Goal: Communication & Community: Share content

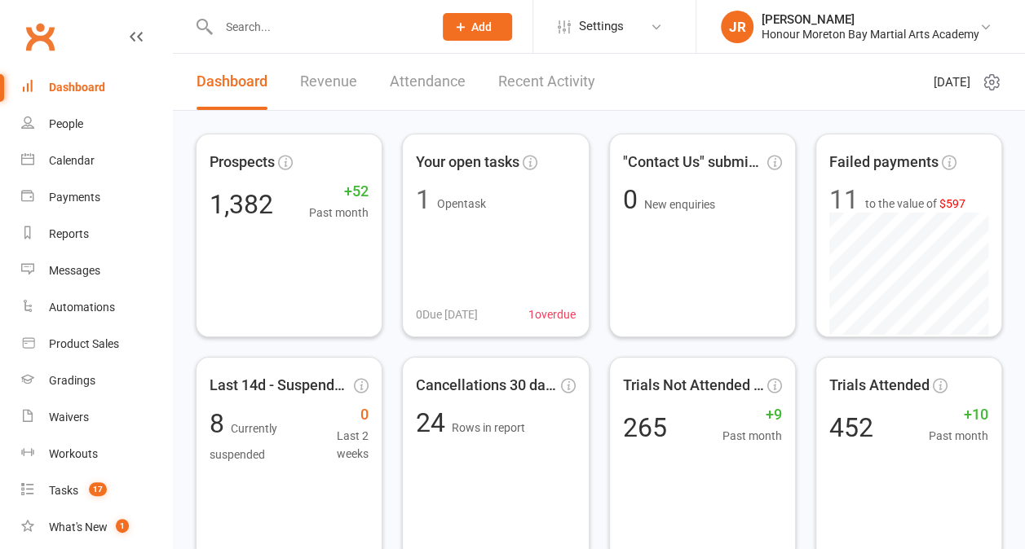
click at [481, 29] on span "Add" at bounding box center [481, 26] width 20 height 13
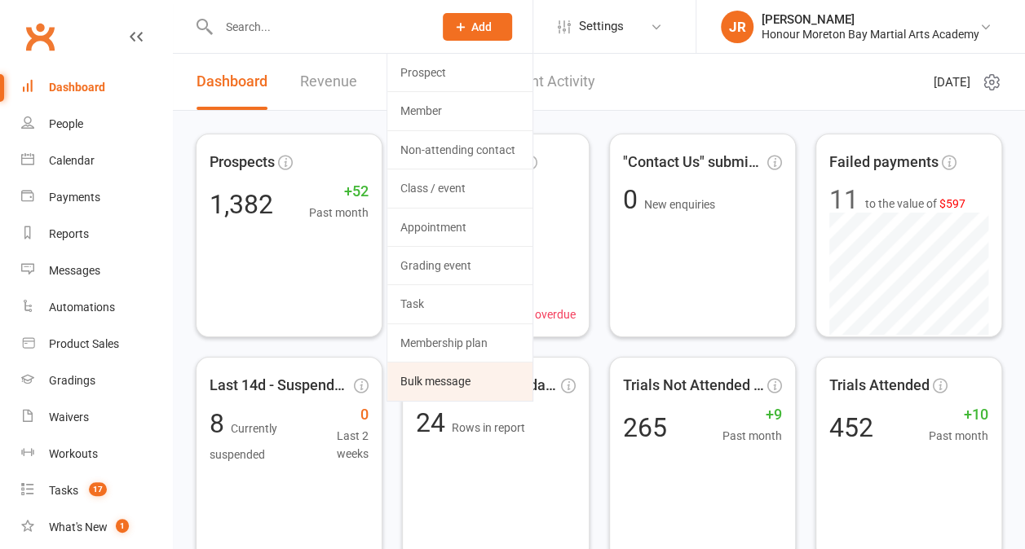
click at [417, 372] on link "Bulk message" at bounding box center [459, 382] width 145 height 38
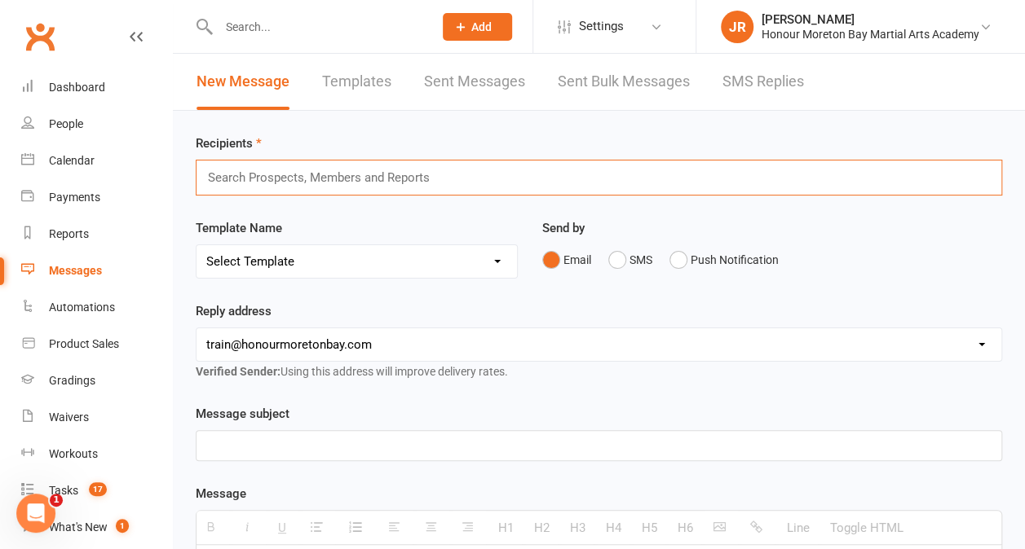
click at [420, 177] on input "text" at bounding box center [325, 177] width 239 height 21
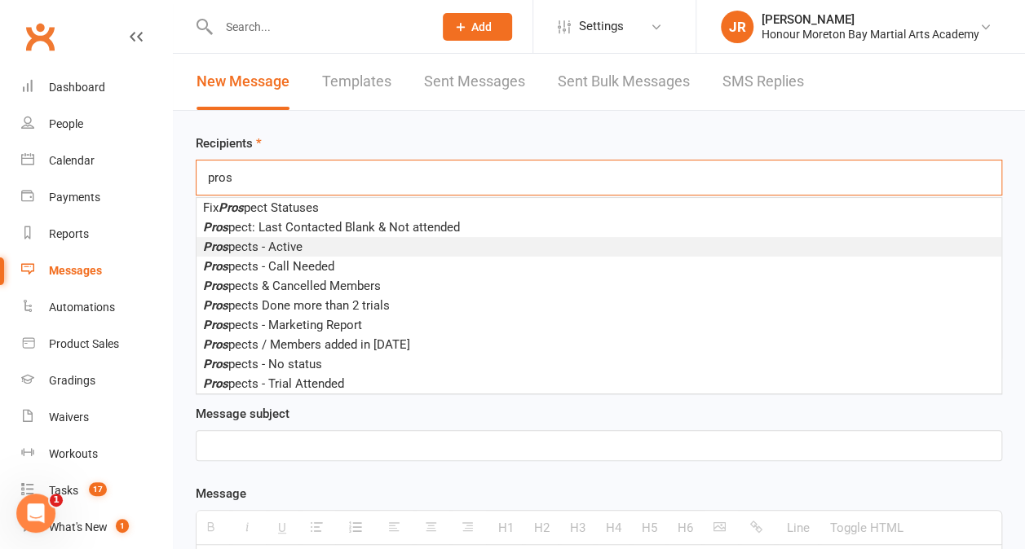
type input "pros"
click at [348, 249] on li "Pros pects - Active" at bounding box center [598, 247] width 805 height 20
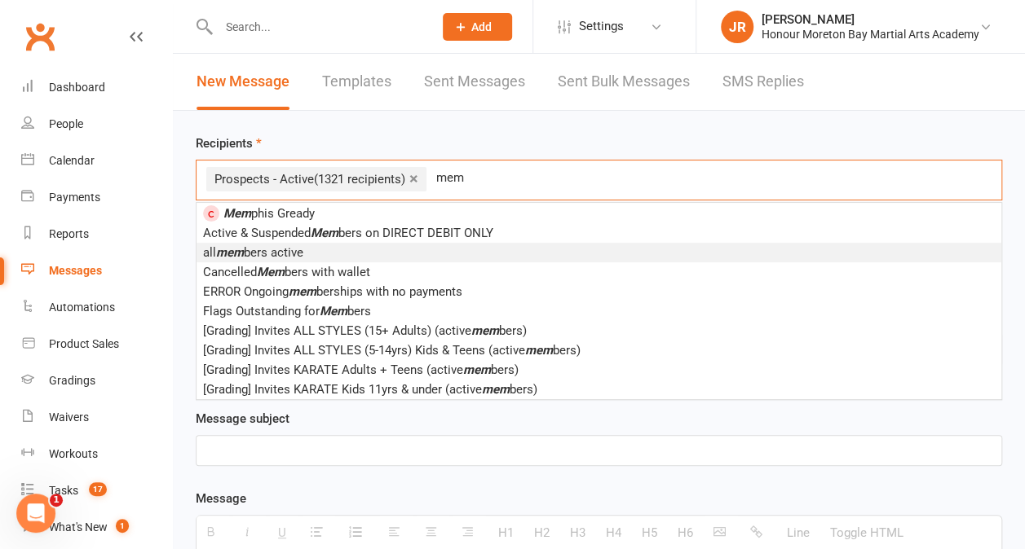
type input "mem"
click at [366, 253] on li "all mem bers active" at bounding box center [598, 253] width 805 height 20
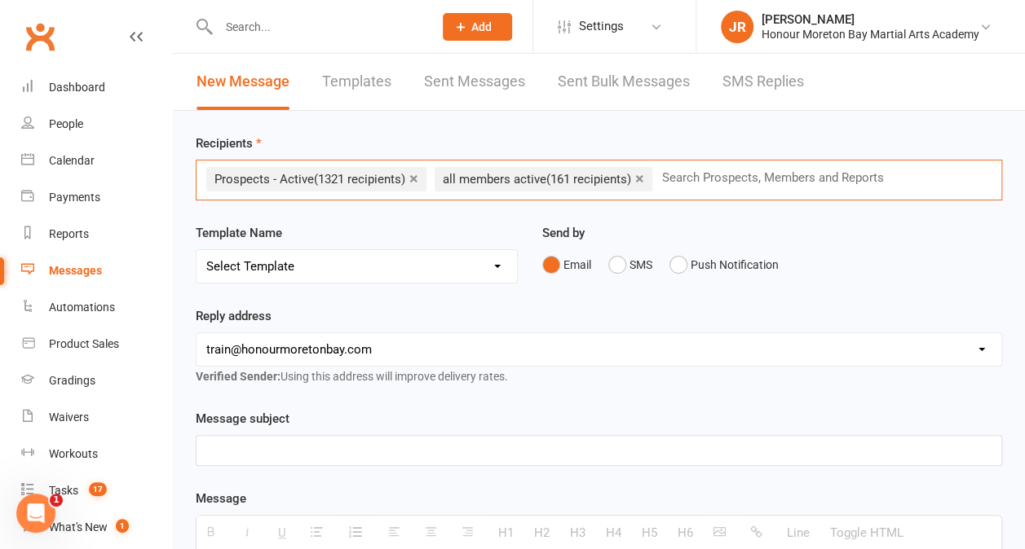
click at [278, 452] on p at bounding box center [598, 451] width 785 height 20
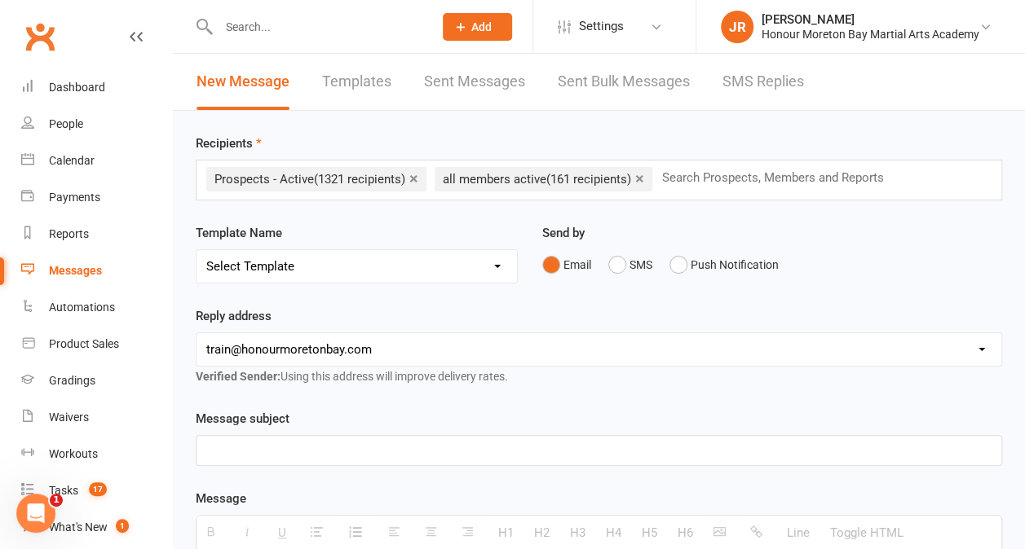
paste div
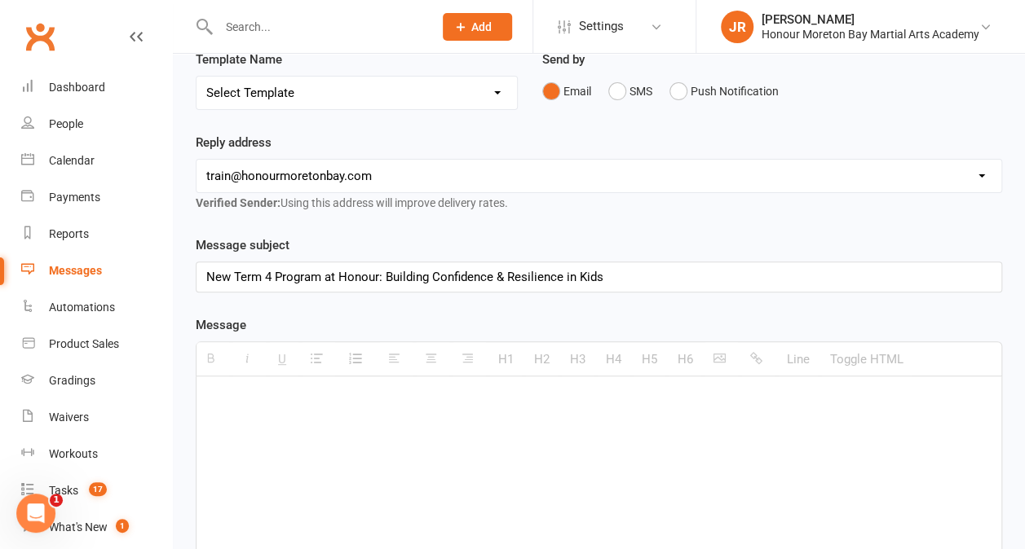
scroll to position [299, 0]
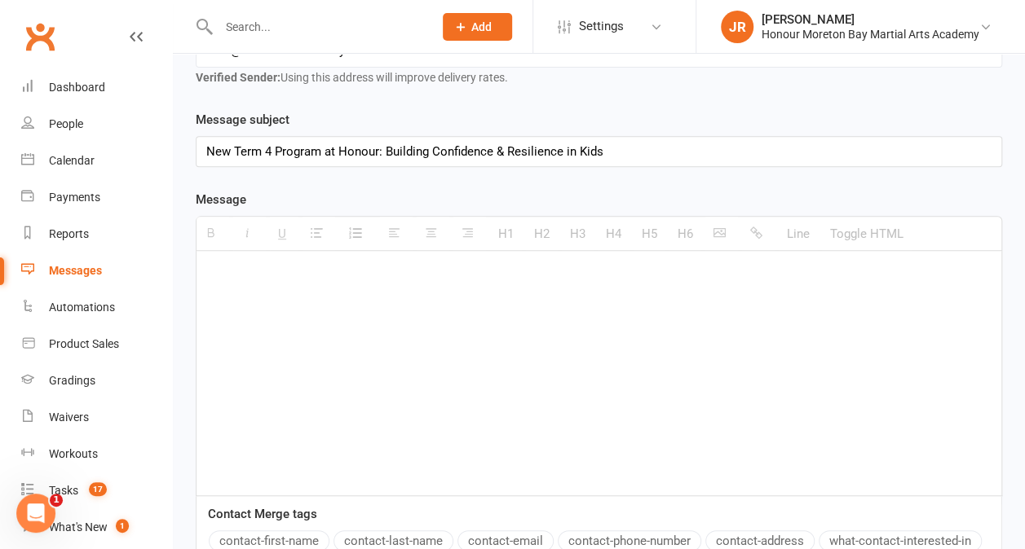
click at [328, 271] on p at bounding box center [598, 276] width 785 height 20
paste div
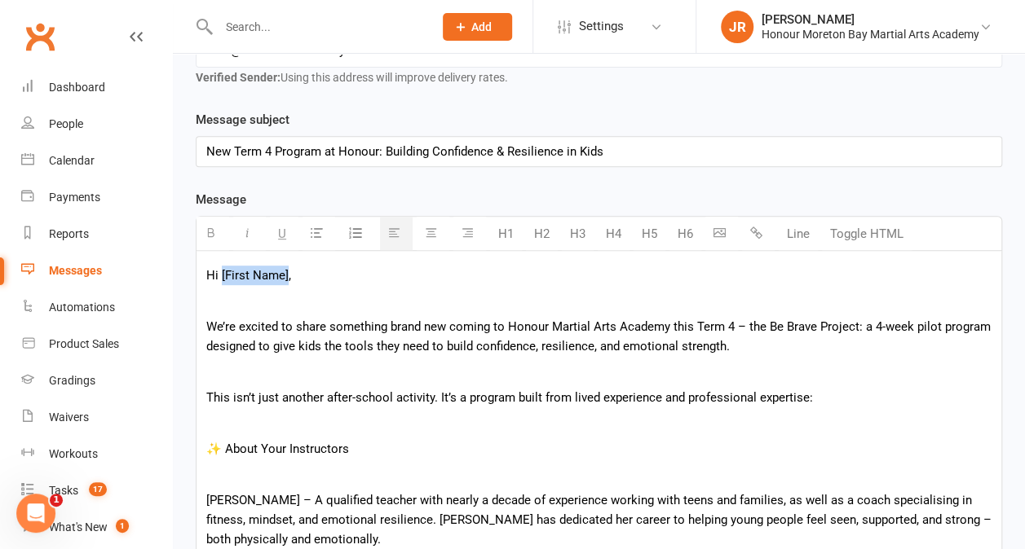
drag, startPoint x: 285, startPoint y: 276, endPoint x: 222, endPoint y: 270, distance: 63.8
click at [222, 270] on p "Hi [First Name]," at bounding box center [598, 276] width 785 height 20
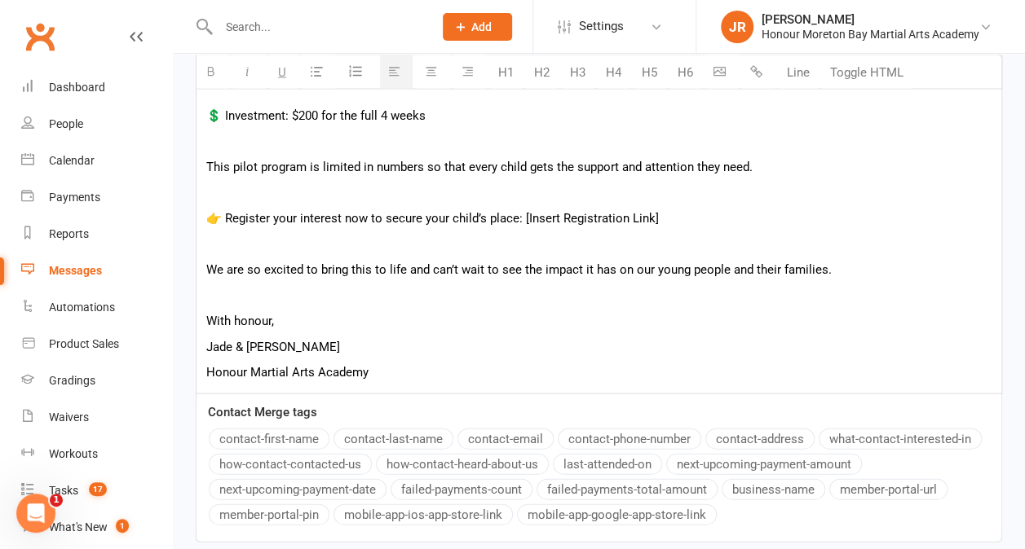
scroll to position [1660, 0]
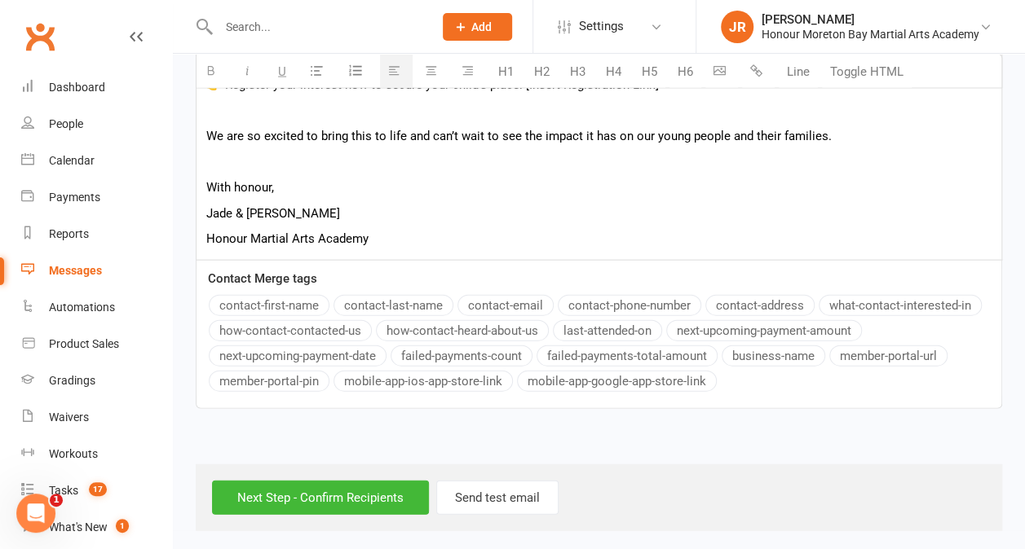
click at [263, 306] on button "contact-first-name" at bounding box center [269, 305] width 121 height 21
drag, startPoint x: 270, startPoint y: 186, endPoint x: 210, endPoint y: 176, distance: 60.3
click at [210, 178] on p "With honour," at bounding box center [598, 188] width 785 height 20
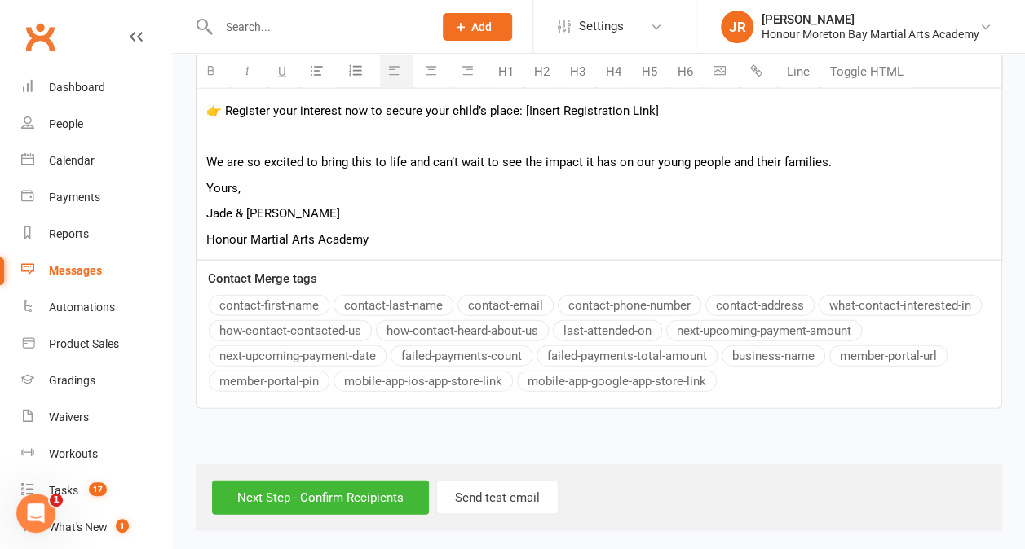
click at [216, 137] on p at bounding box center [598, 137] width 785 height 20
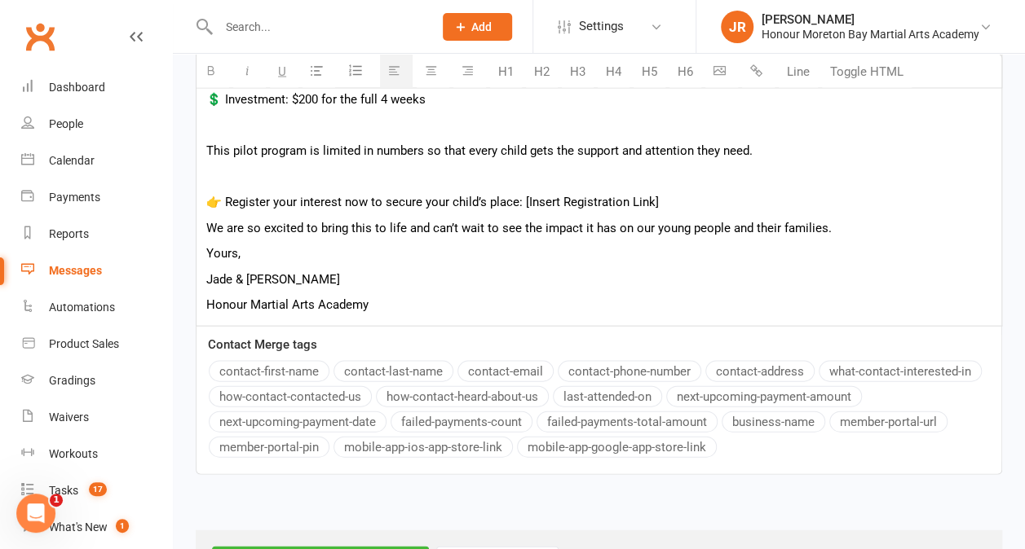
scroll to position [1541, 0]
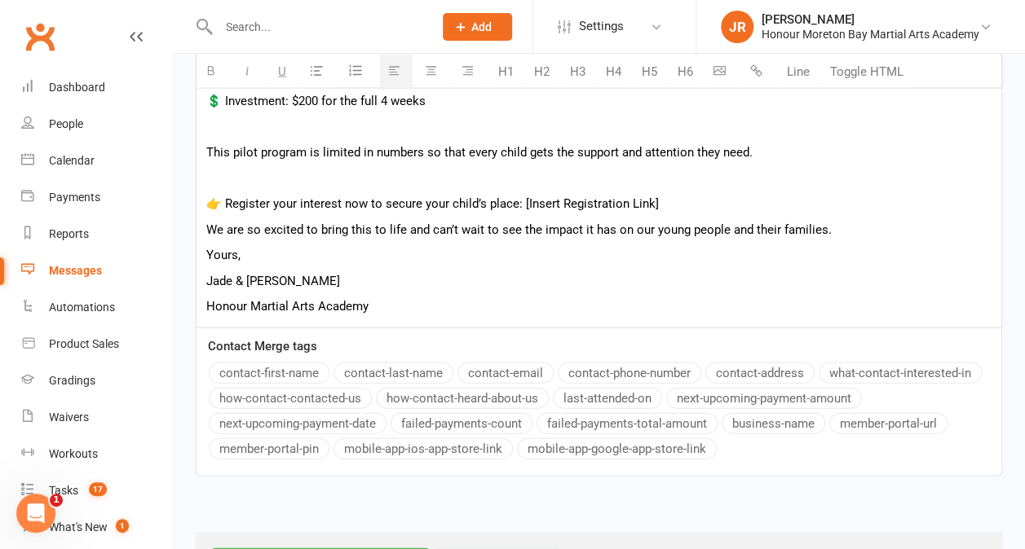
click at [212, 174] on p at bounding box center [598, 179] width 785 height 20
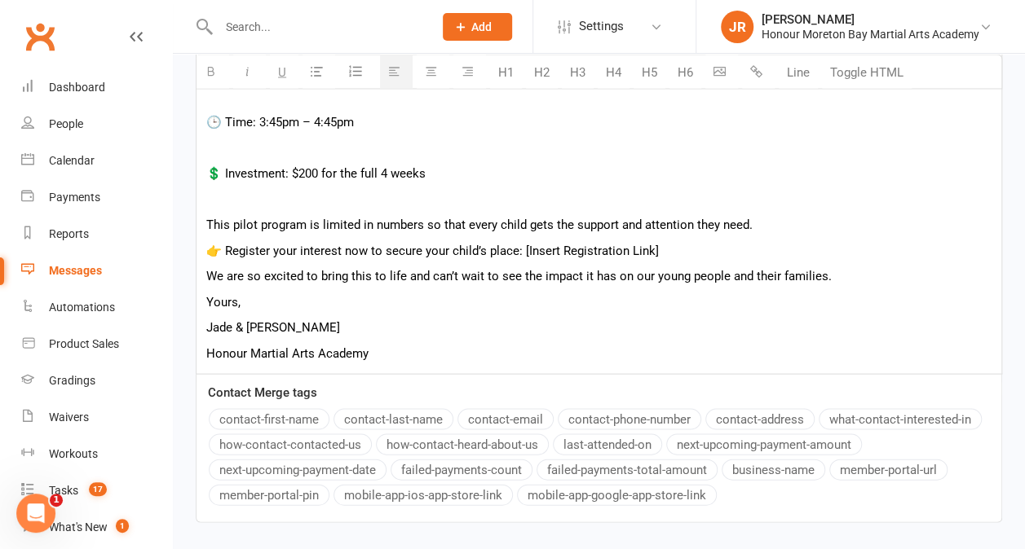
scroll to position [1467, 0]
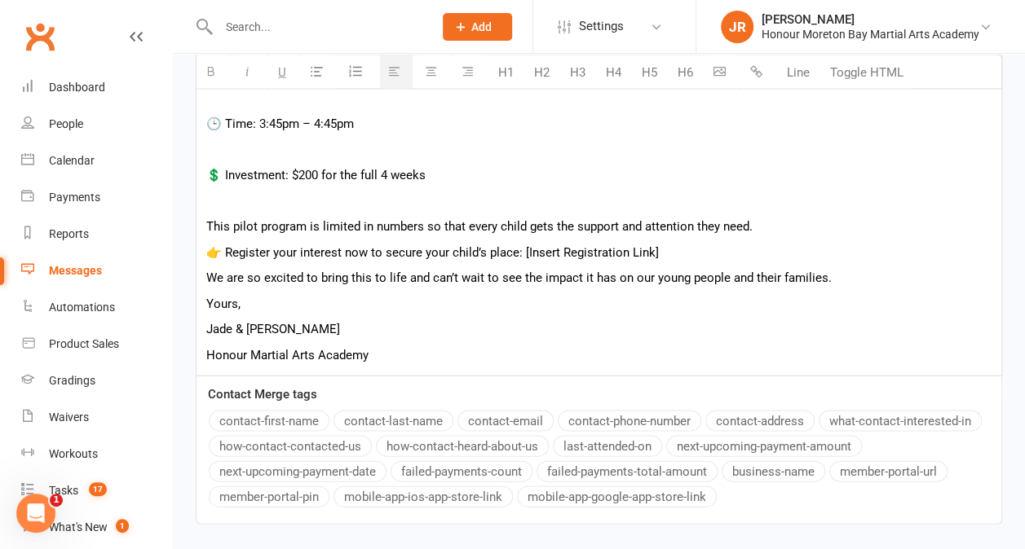
click at [217, 201] on p at bounding box center [598, 201] width 785 height 20
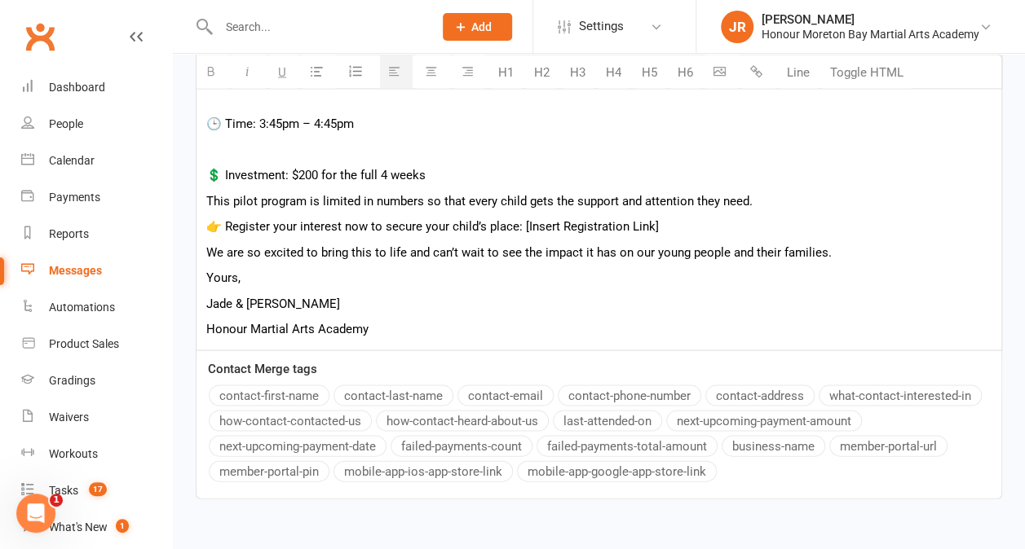
click at [214, 143] on p at bounding box center [598, 149] width 785 height 20
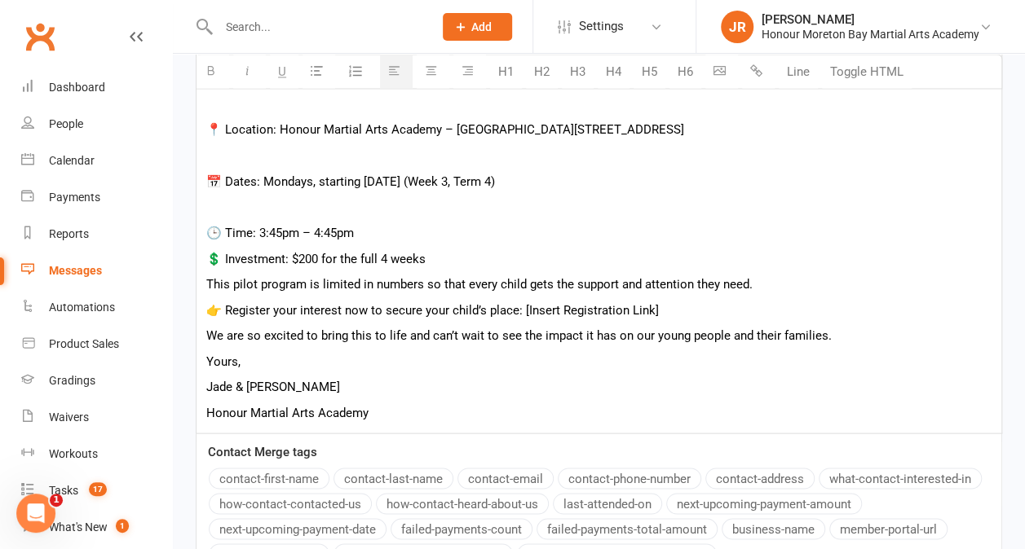
scroll to position [1352, 0]
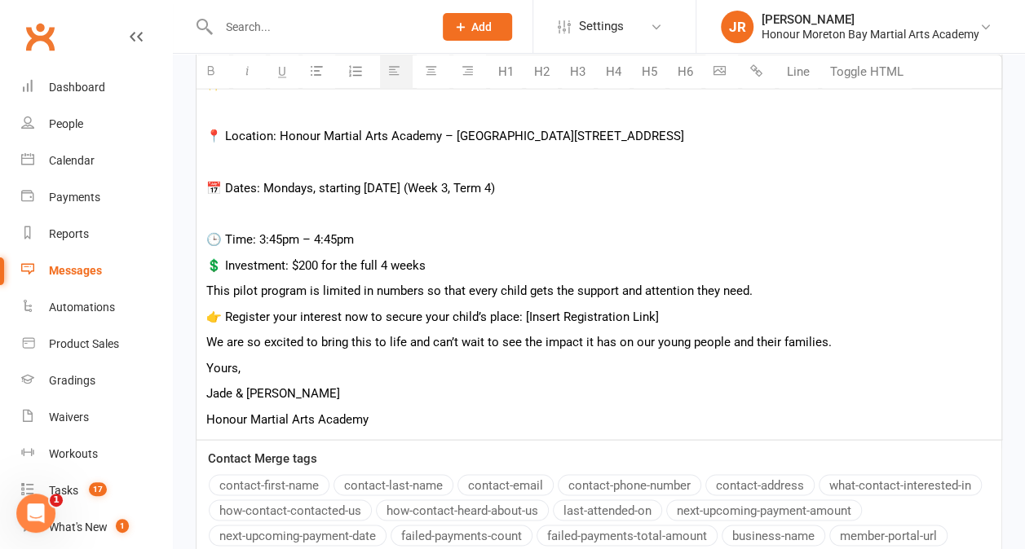
click at [227, 214] on p at bounding box center [598, 214] width 785 height 20
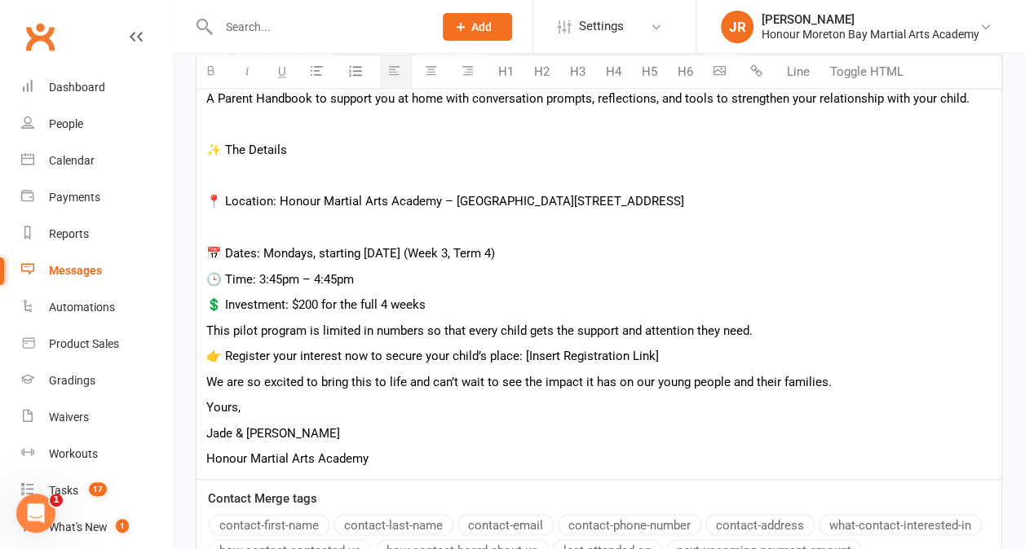
scroll to position [1286, 0]
click at [230, 222] on p at bounding box center [598, 228] width 785 height 20
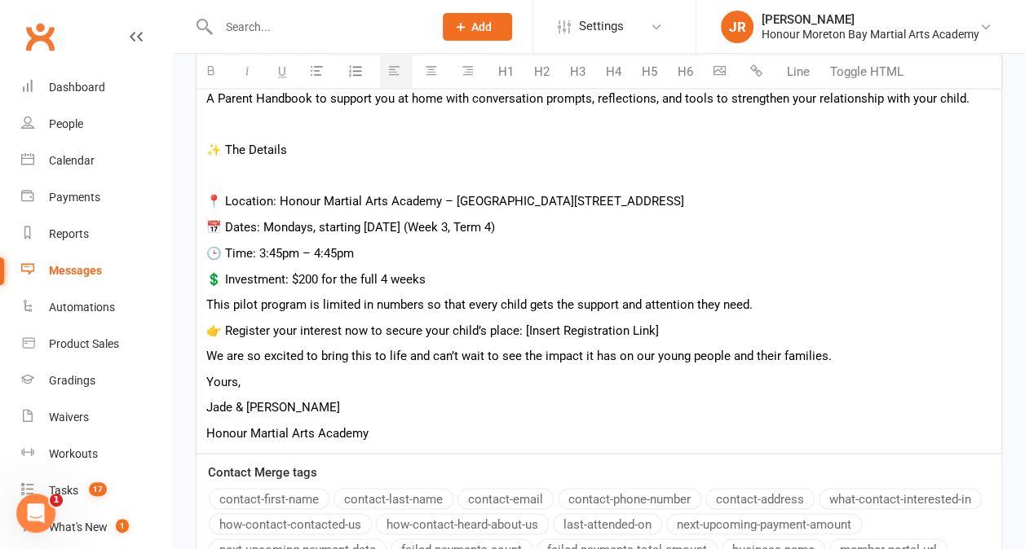
click at [230, 176] on p at bounding box center [598, 176] width 785 height 20
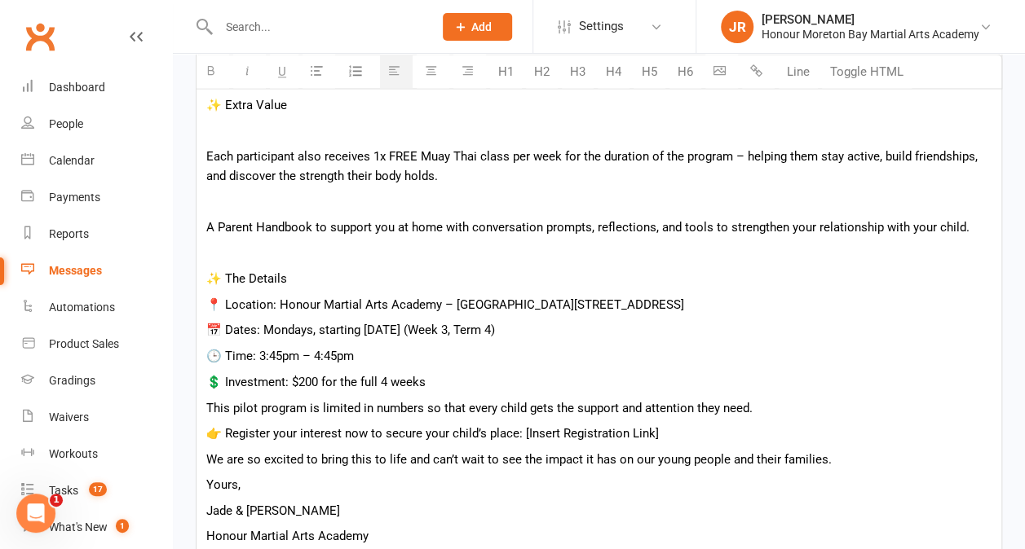
scroll to position [1156, 0]
click at [212, 207] on p at bounding box center [598, 204] width 785 height 20
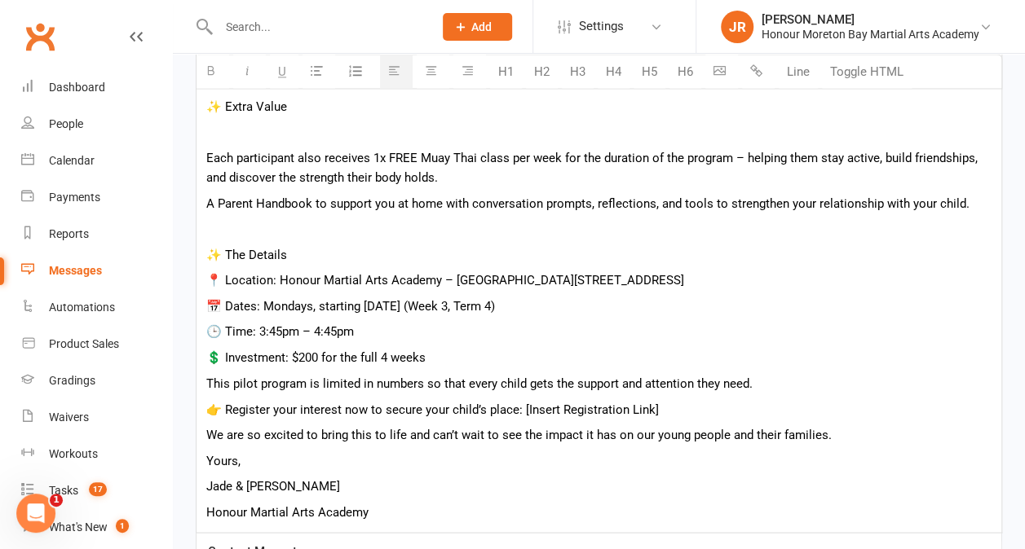
click at [558, 157] on p "Each participant also receives 1x FREE Muay Thai class per week for the duratio…" at bounding box center [598, 167] width 785 height 39
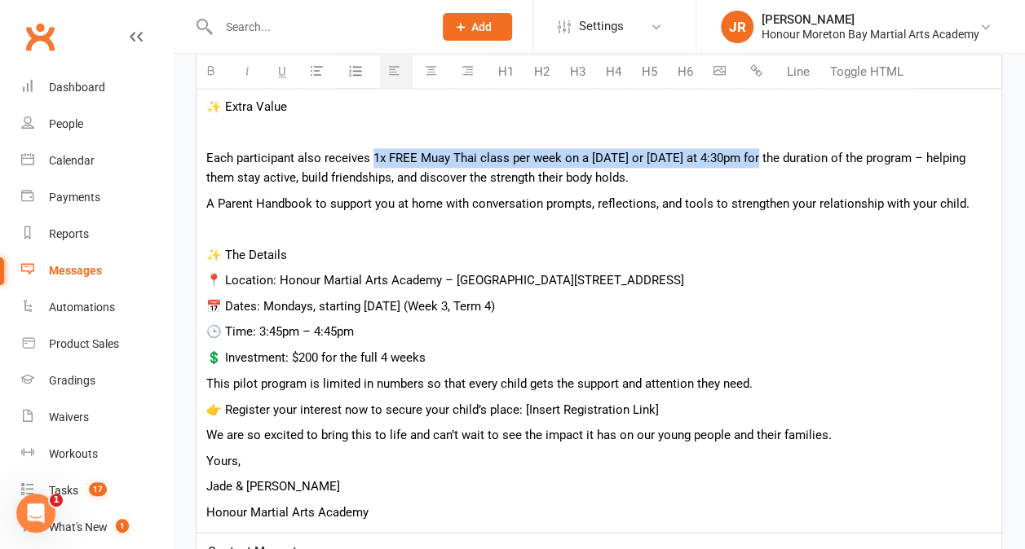
drag, startPoint x: 373, startPoint y: 153, endPoint x: 768, endPoint y: 153, distance: 394.6
click at [768, 153] on p "Each participant also receives 1x FREE Muay Thai class per week on a [DATE] or …" at bounding box center [598, 167] width 785 height 39
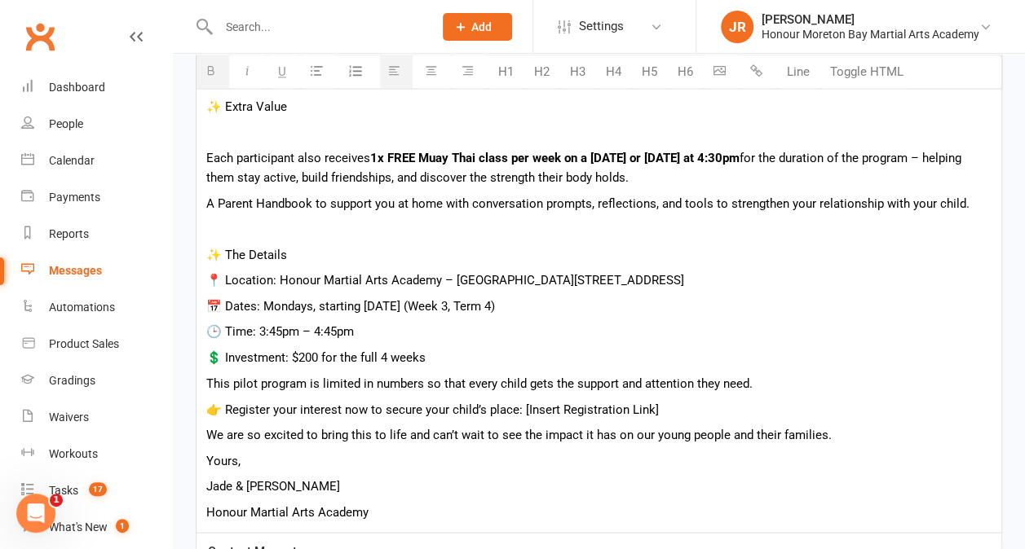
click at [368, 137] on p at bounding box center [598, 133] width 785 height 20
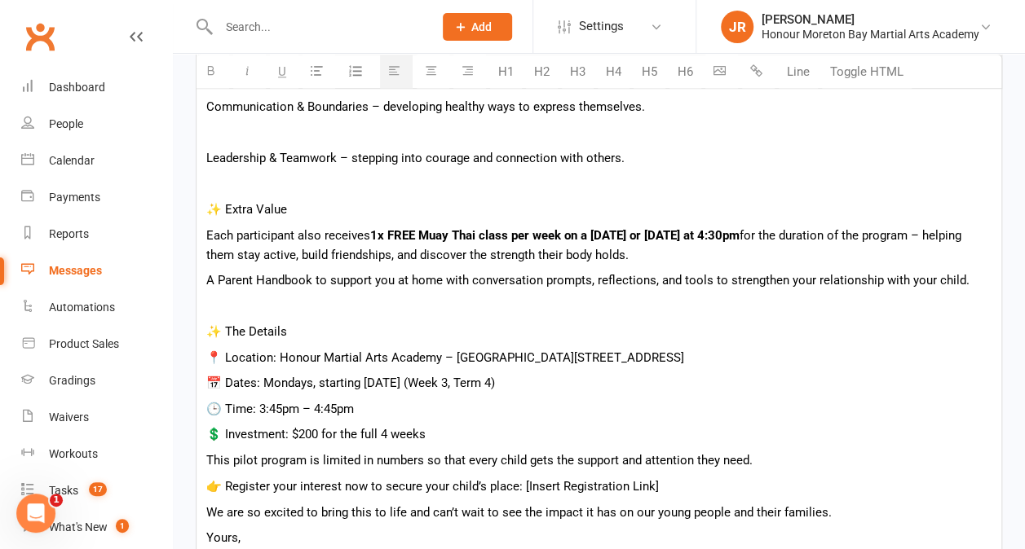
scroll to position [1052, 0]
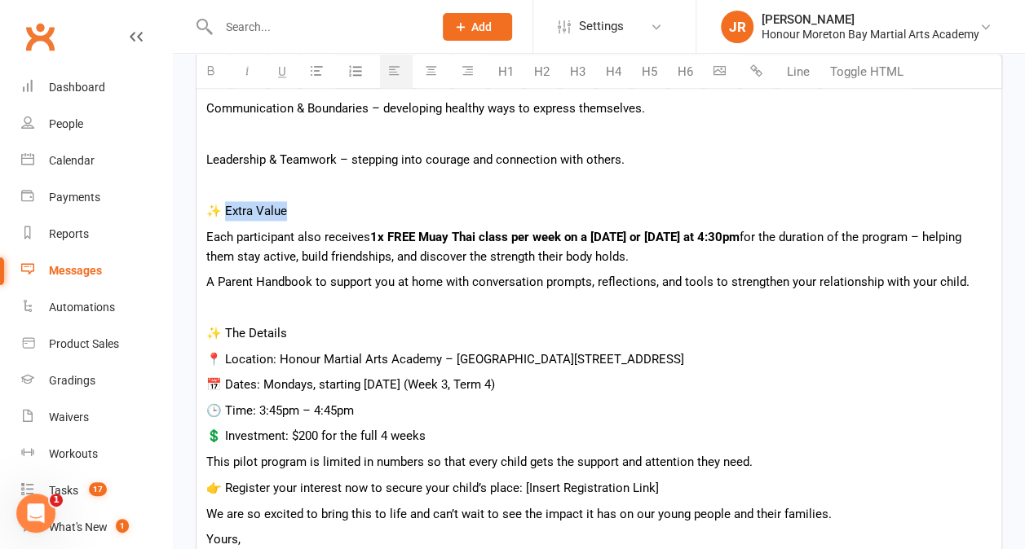
drag, startPoint x: 293, startPoint y: 214, endPoint x: 227, endPoint y: 205, distance: 66.0
click at [227, 205] on p "✨ Extra Value" at bounding box center [598, 211] width 785 height 20
drag, startPoint x: 293, startPoint y: 331, endPoint x: 227, endPoint y: 329, distance: 66.9
click at [227, 329] on p "✨ The Details" at bounding box center [598, 334] width 785 height 20
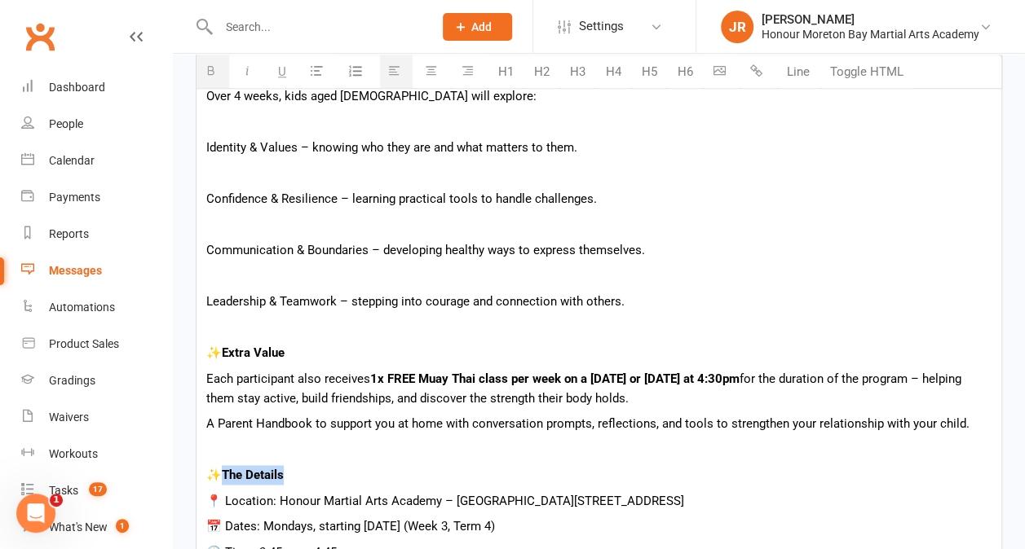
scroll to position [903, 0]
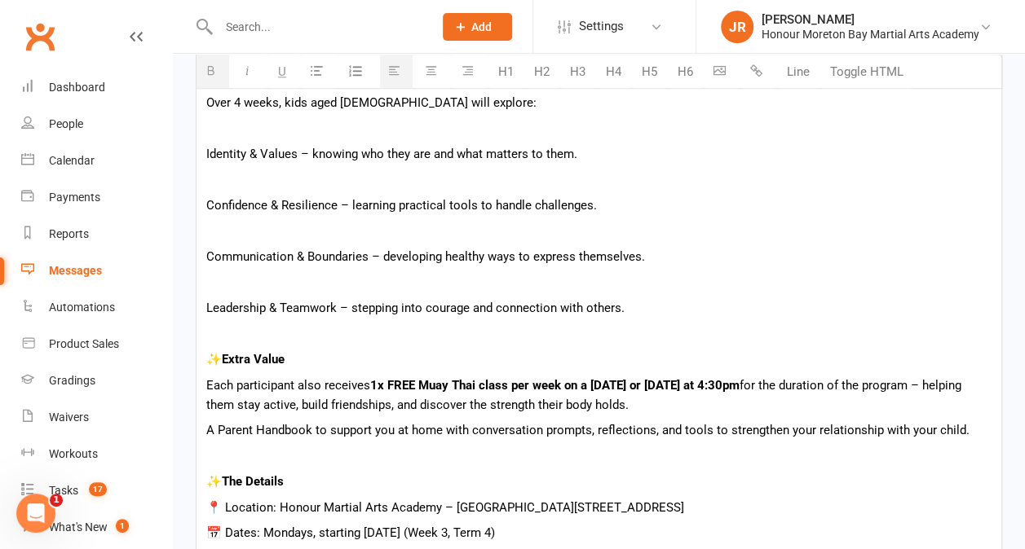
click at [255, 273] on p at bounding box center [598, 283] width 785 height 20
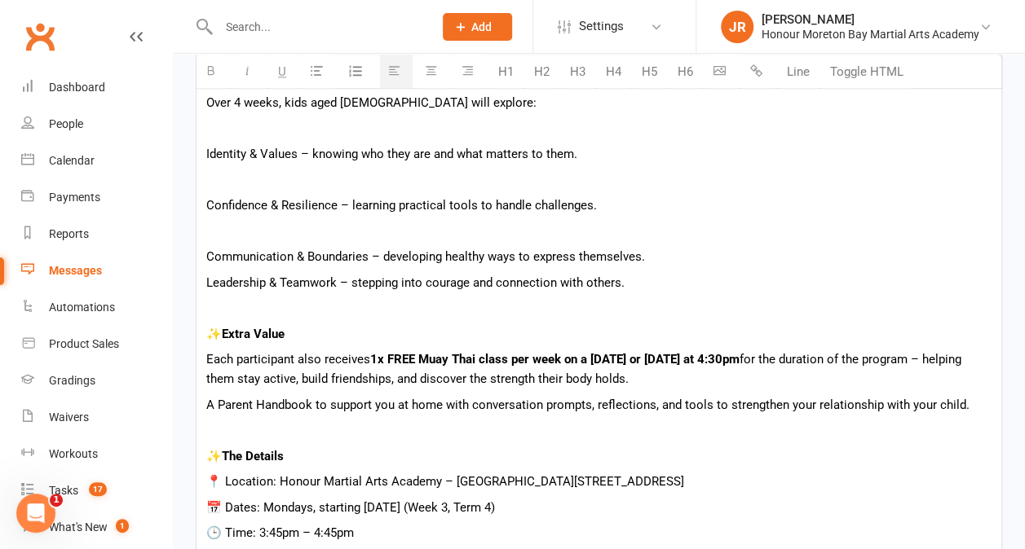
click at [236, 239] on div "Hi {contact-first-name} , We’re excited to share something brand new coming to …" at bounding box center [598, 190] width 805 height 1087
click at [220, 234] on p at bounding box center [598, 232] width 785 height 20
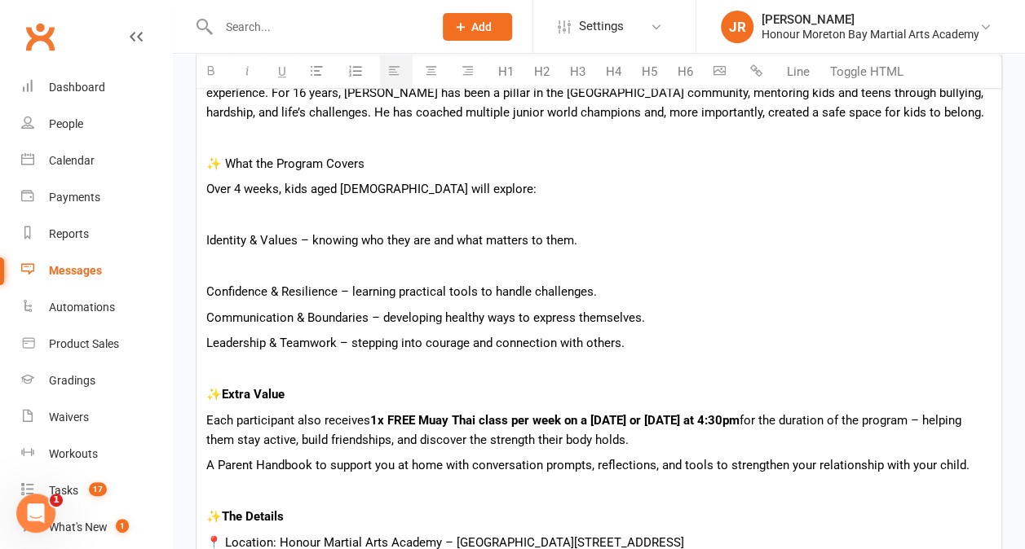
scroll to position [807, 0]
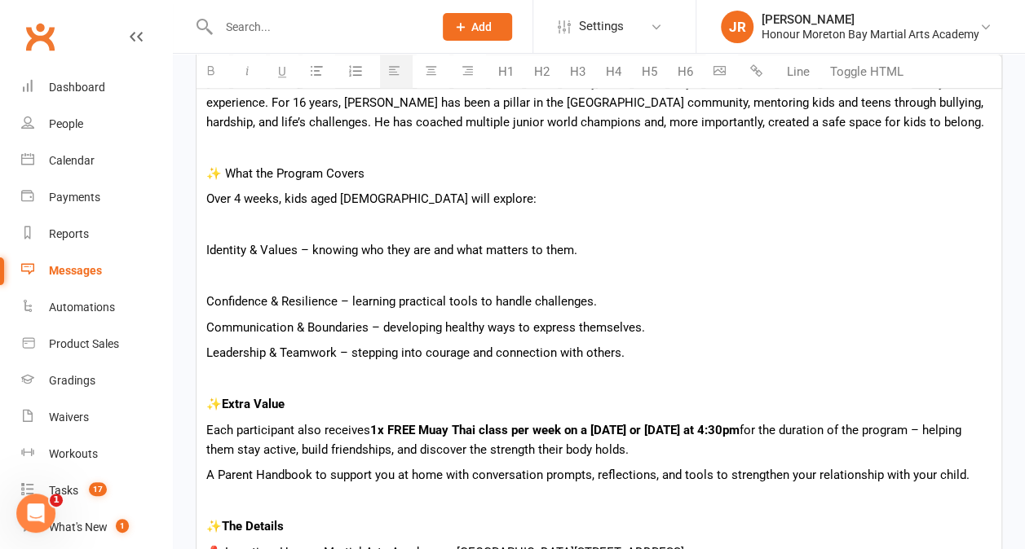
click at [210, 274] on p at bounding box center [598, 277] width 785 height 20
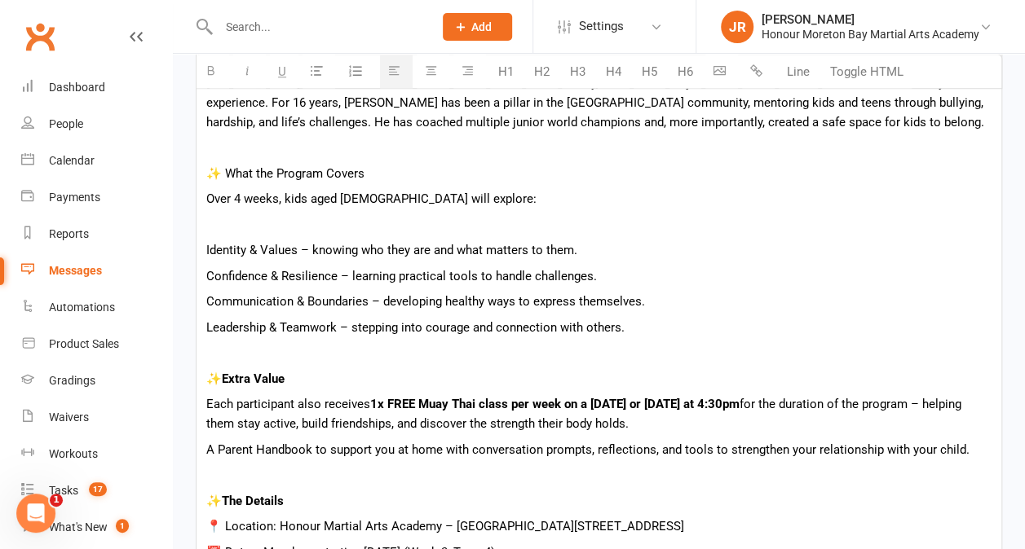
click at [210, 225] on p at bounding box center [598, 225] width 785 height 20
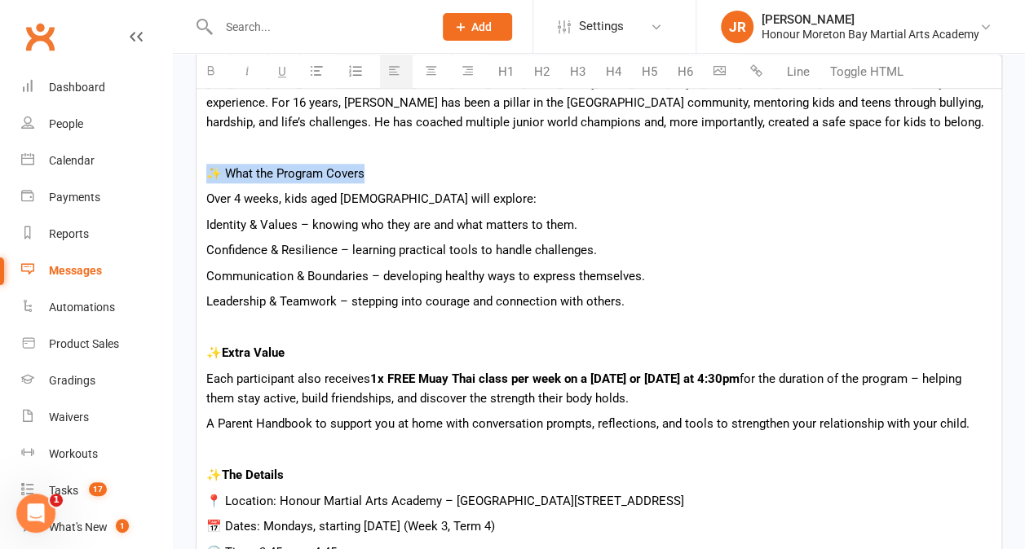
drag, startPoint x: 364, startPoint y: 170, endPoint x: 210, endPoint y: 176, distance: 153.4
click at [210, 176] on p "✨ What the Program Covers" at bounding box center [598, 174] width 785 height 20
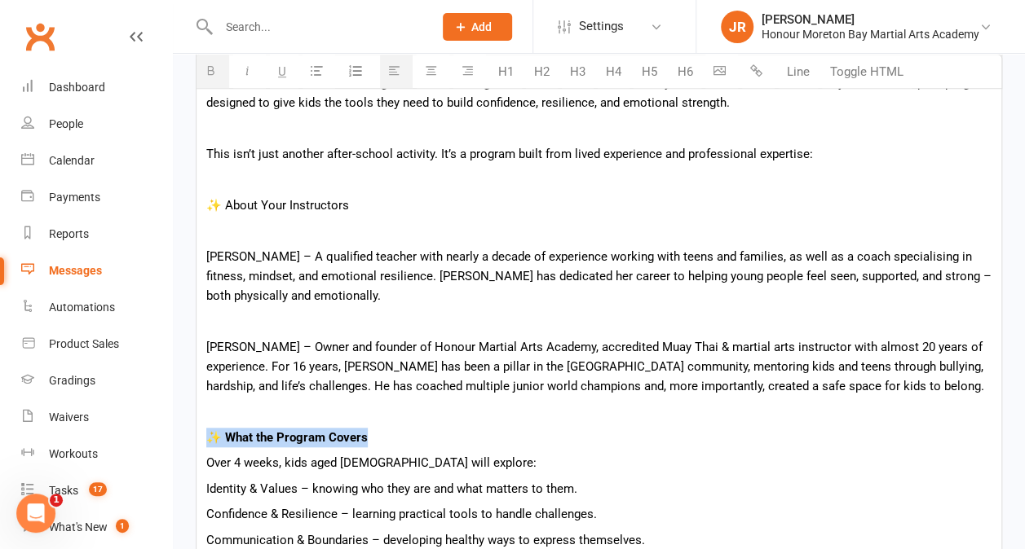
scroll to position [543, 0]
click at [223, 232] on p at bounding box center [598, 231] width 785 height 20
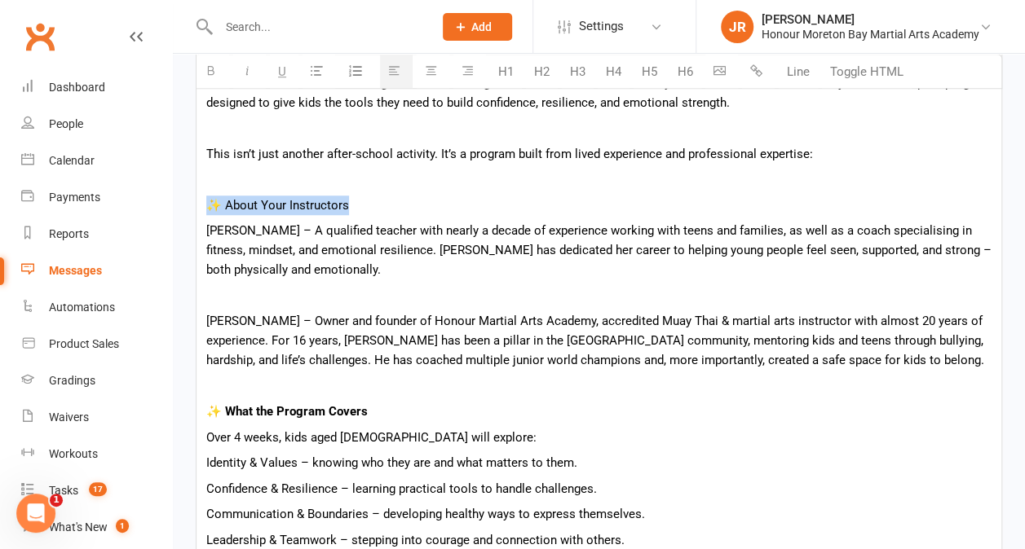
drag, startPoint x: 351, startPoint y: 206, endPoint x: 207, endPoint y: 203, distance: 143.5
click at [207, 203] on p "✨ About Your Instructors" at bounding box center [598, 206] width 785 height 20
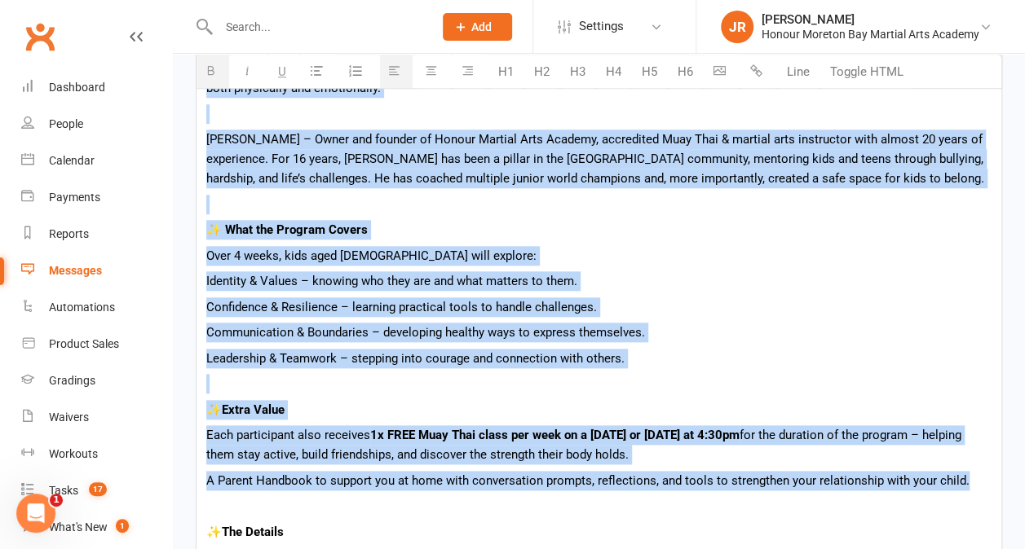
scroll to position [680, 0]
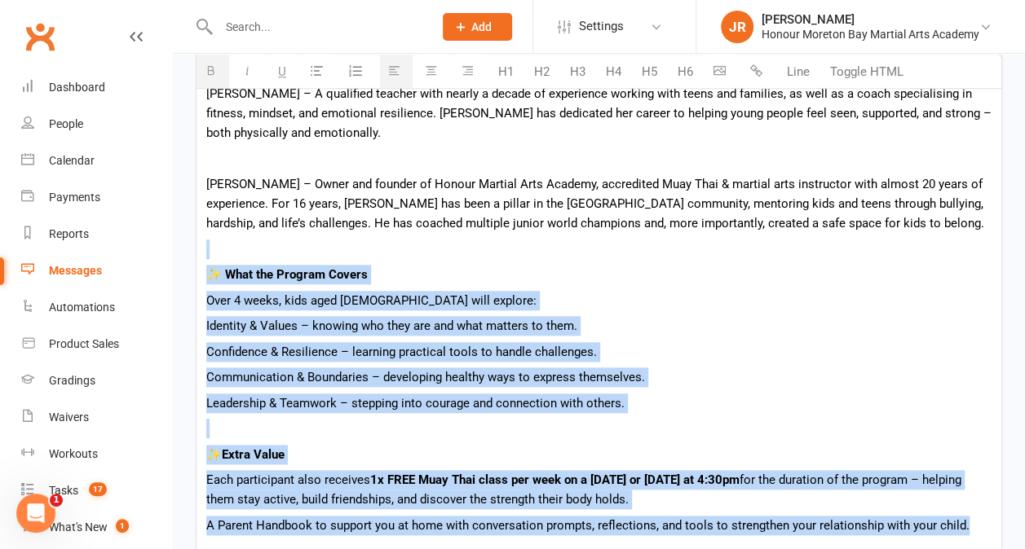
drag, startPoint x: 970, startPoint y: 338, endPoint x: 196, endPoint y: 249, distance: 779.6
click at [196, 249] on div "Hi {contact-first-name} , We’re excited to share something brand new coming to …" at bounding box center [599, 362] width 806 height 985
copy div "✨ What the Program Covers Over 4 weeks, kids aged [DEMOGRAPHIC_DATA] will explo…"
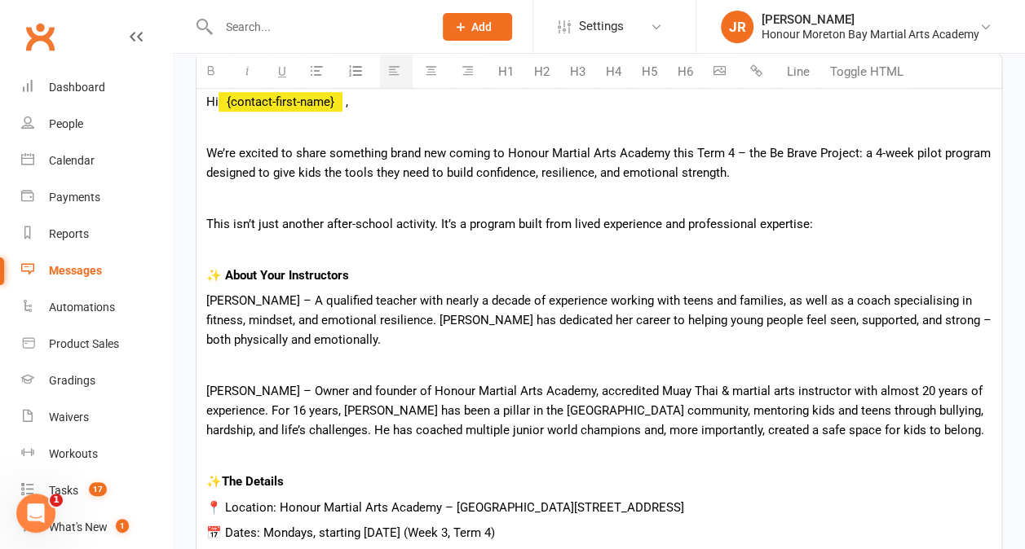
scroll to position [471, 0]
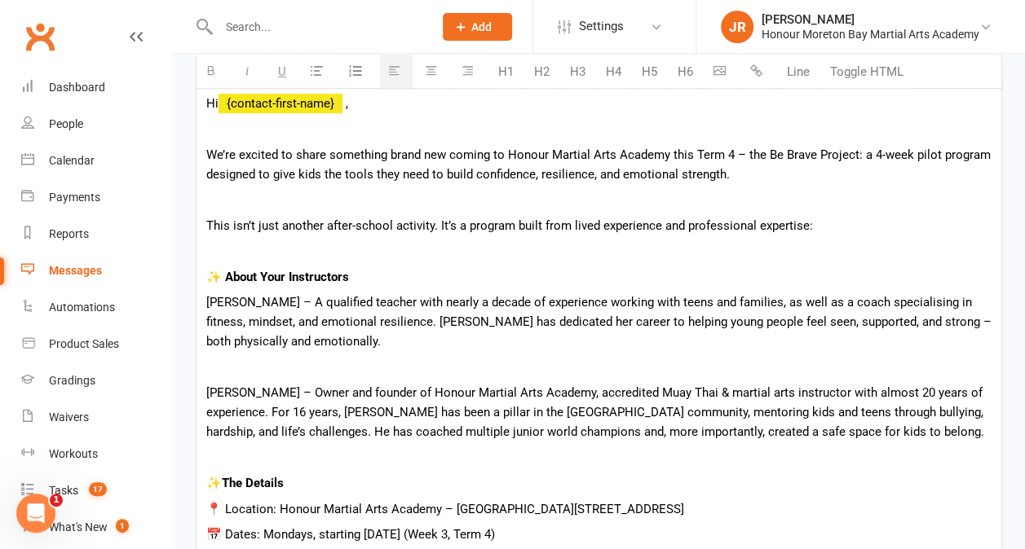
click at [241, 244] on p at bounding box center [598, 251] width 785 height 20
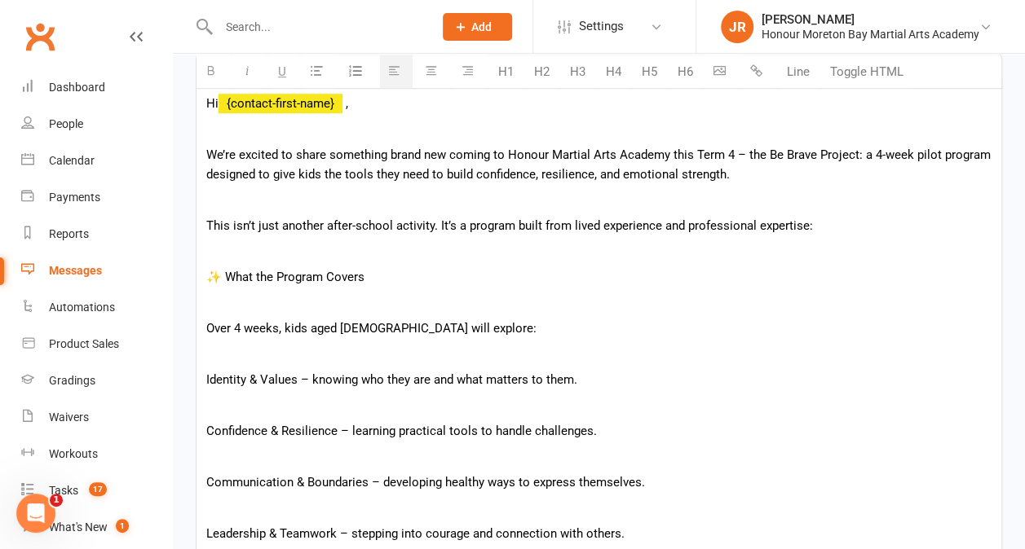
click at [213, 307] on p at bounding box center [598, 303] width 785 height 20
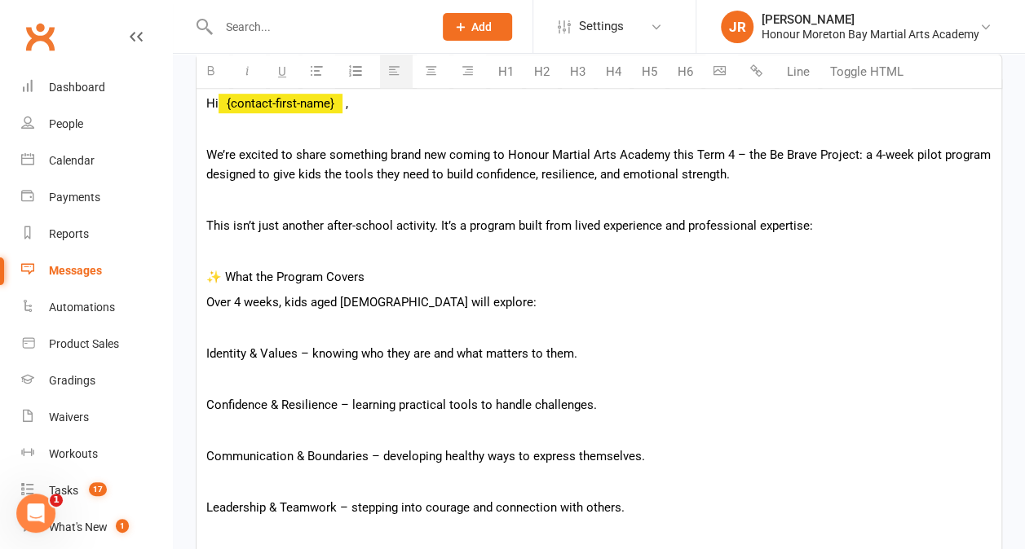
click at [212, 329] on p at bounding box center [598, 329] width 785 height 20
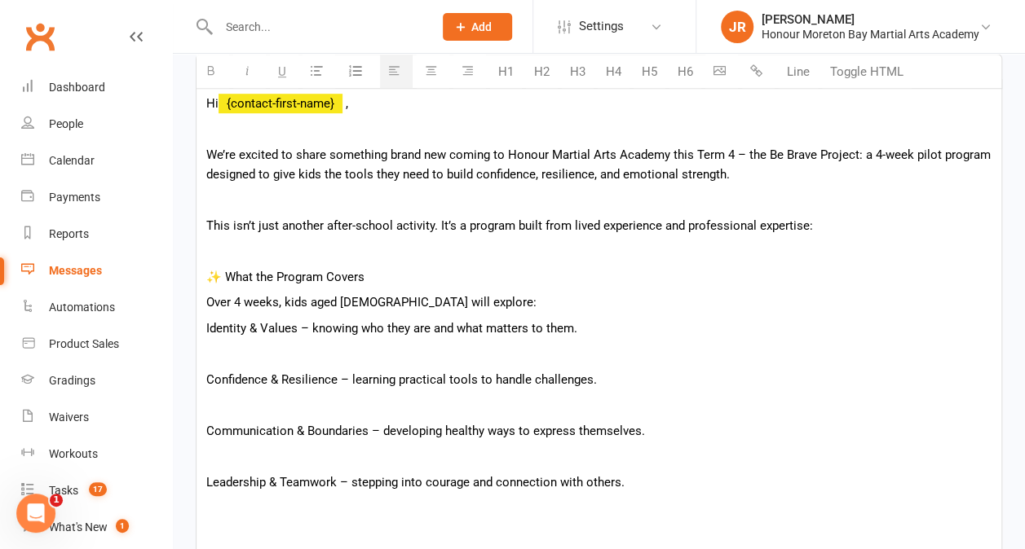
click at [216, 357] on p at bounding box center [598, 354] width 785 height 20
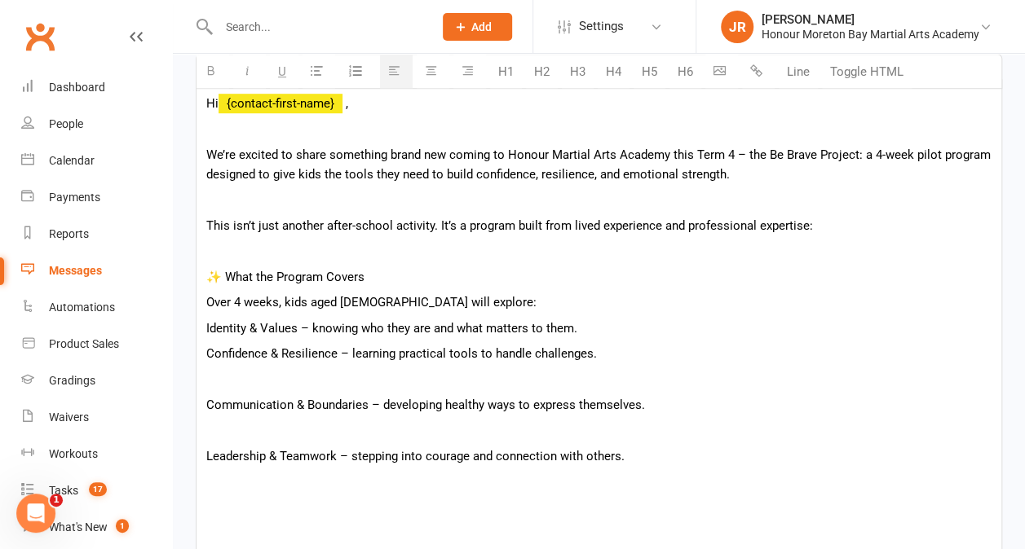
click at [218, 385] on p at bounding box center [598, 380] width 785 height 20
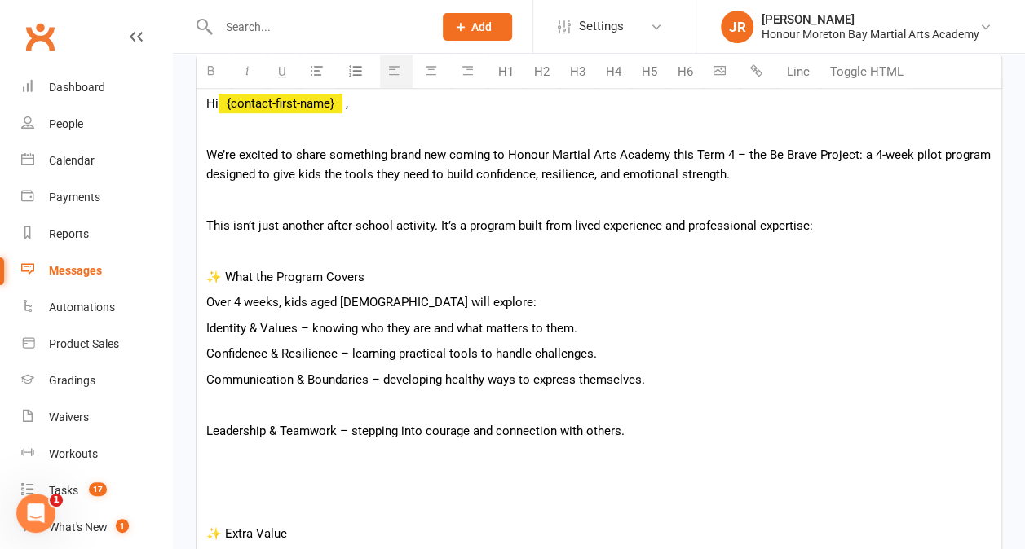
click at [214, 407] on p at bounding box center [598, 405] width 785 height 20
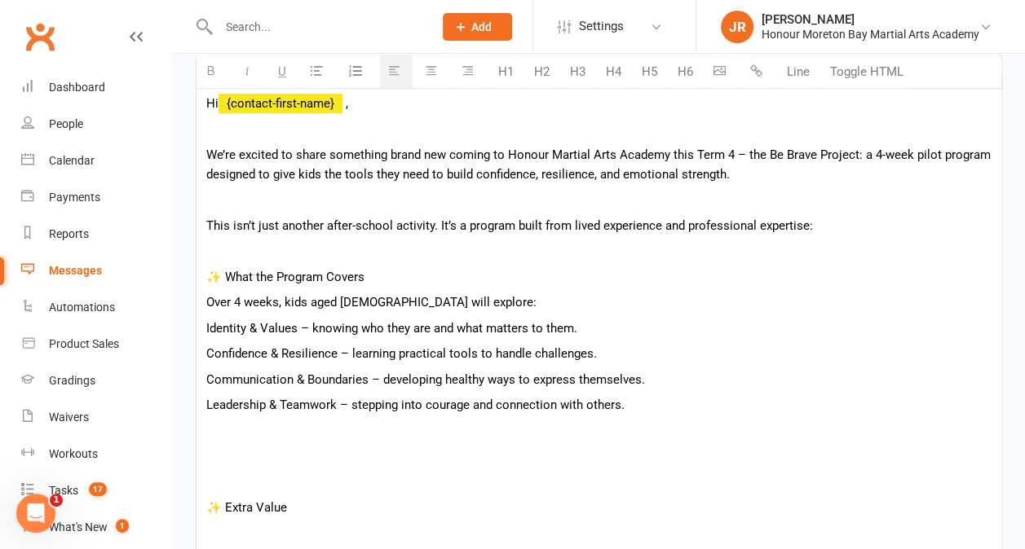
click at [214, 487] on p at bounding box center [598, 483] width 785 height 20
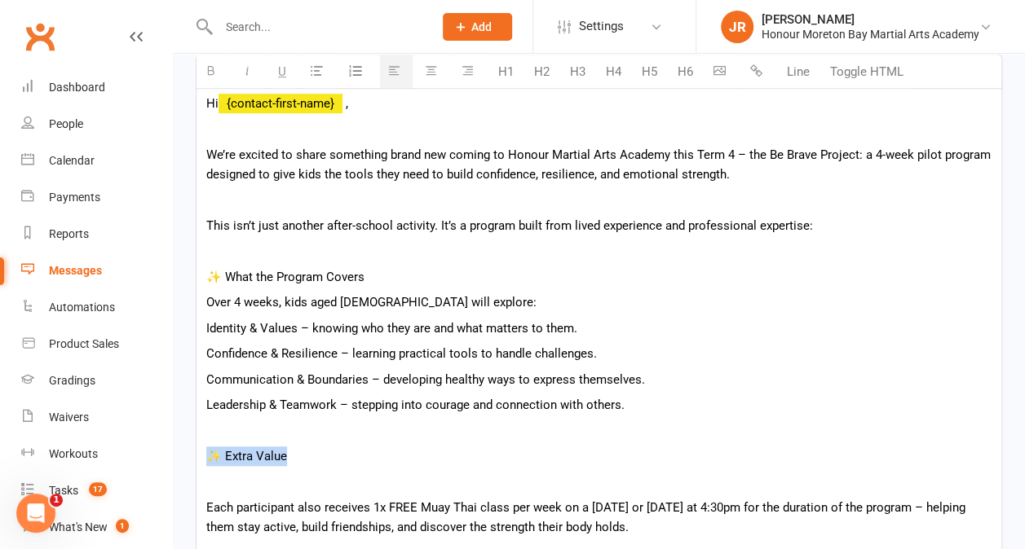
drag, startPoint x: 271, startPoint y: 455, endPoint x: 204, endPoint y: 457, distance: 67.7
click at [210, 484] on p at bounding box center [598, 483] width 785 height 20
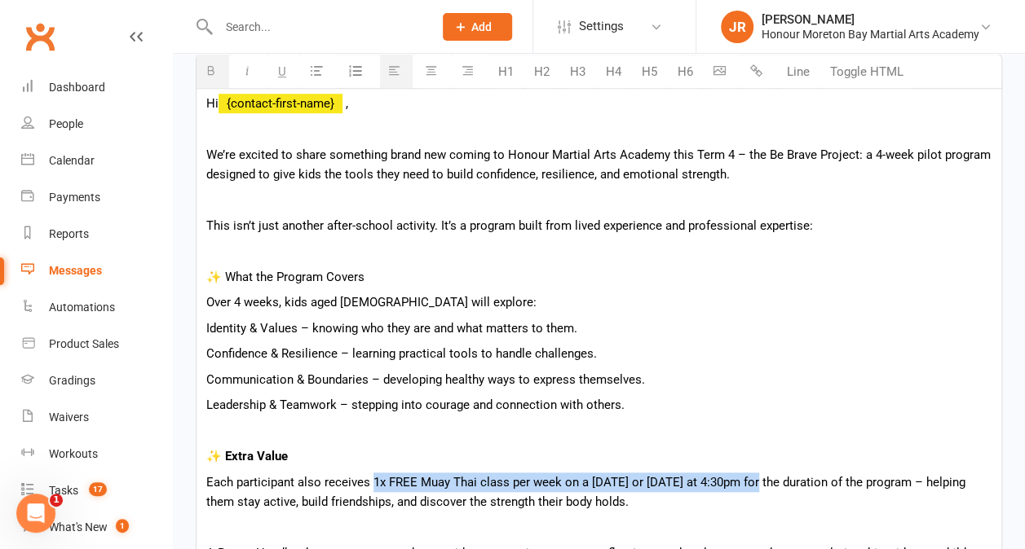
drag, startPoint x: 372, startPoint y: 483, endPoint x: 771, endPoint y: 479, distance: 399.5
click at [771, 479] on p "Each participant also receives 1x FREE Muay Thai class per week on a [DATE] or …" at bounding box center [598, 492] width 785 height 39
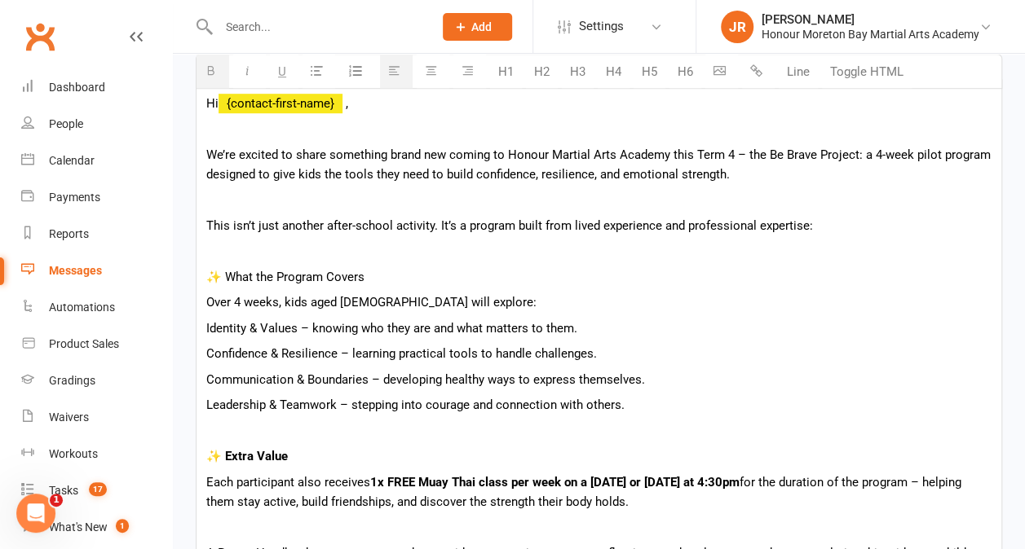
click at [584, 435] on p at bounding box center [598, 431] width 785 height 20
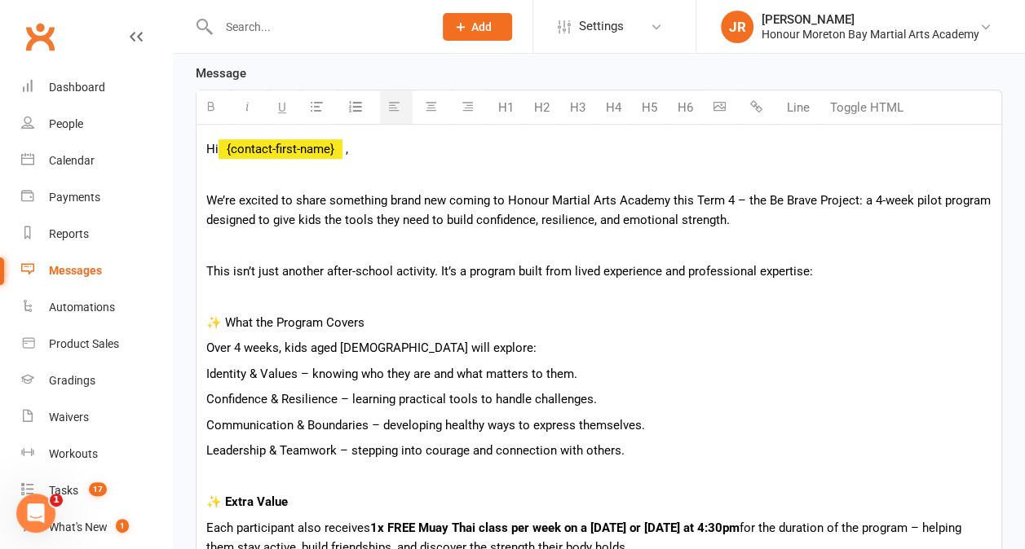
scroll to position [424, 0]
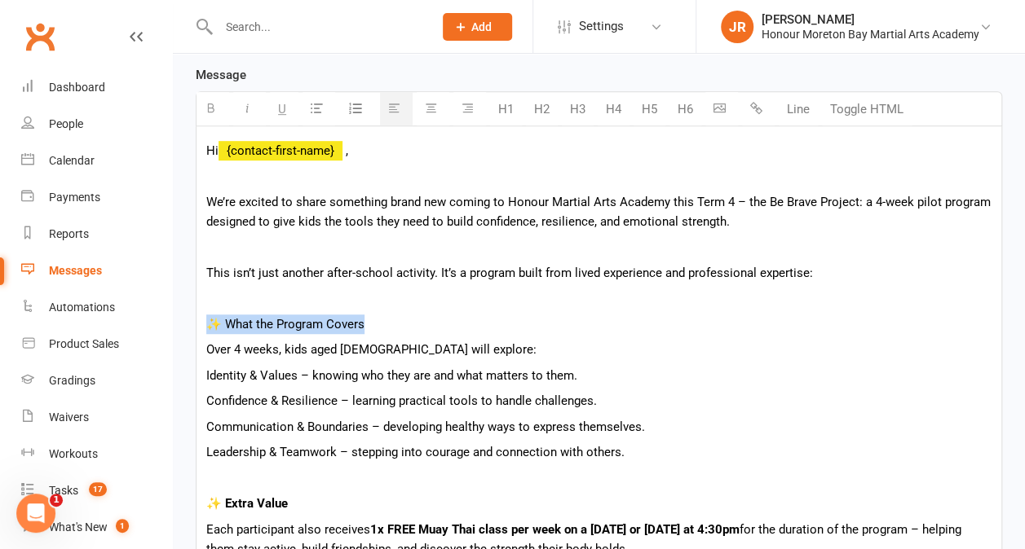
drag, startPoint x: 373, startPoint y: 322, endPoint x: 206, endPoint y: 312, distance: 167.4
click at [206, 315] on p "✨ What the Program Covers" at bounding box center [598, 325] width 785 height 20
click at [428, 299] on p at bounding box center [598, 299] width 785 height 20
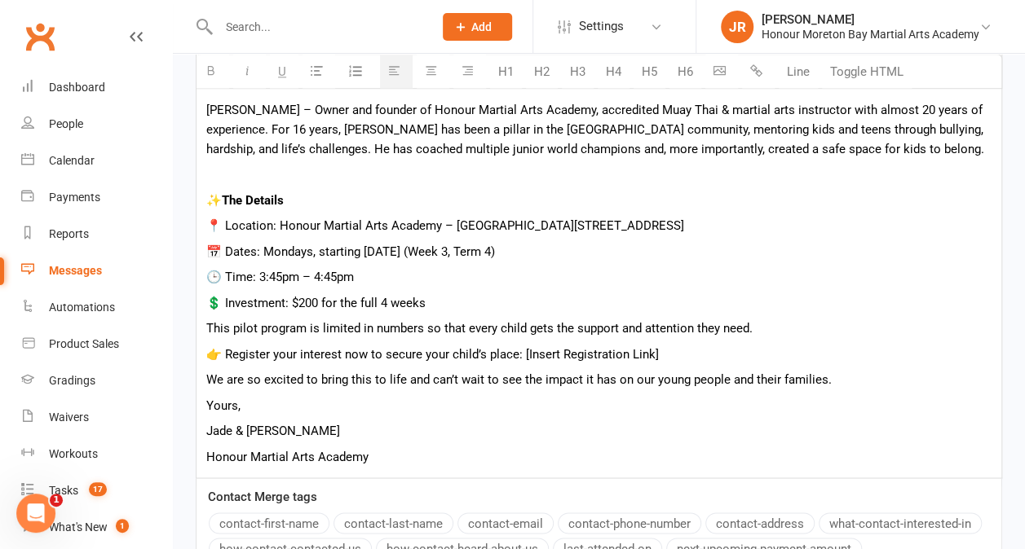
scroll to position [1057, 0]
click at [435, 305] on p "💲 Investment: $200 for the full 4 weeks" at bounding box center [598, 303] width 785 height 20
drag, startPoint x: 660, startPoint y: 349, endPoint x: 523, endPoint y: 344, distance: 137.1
click at [523, 345] on p "👉 Register your interest now to secure your child’s place: [Insert Registration…" at bounding box center [598, 355] width 785 height 20
drag, startPoint x: 765, startPoint y: 351, endPoint x: 524, endPoint y: 354, distance: 240.5
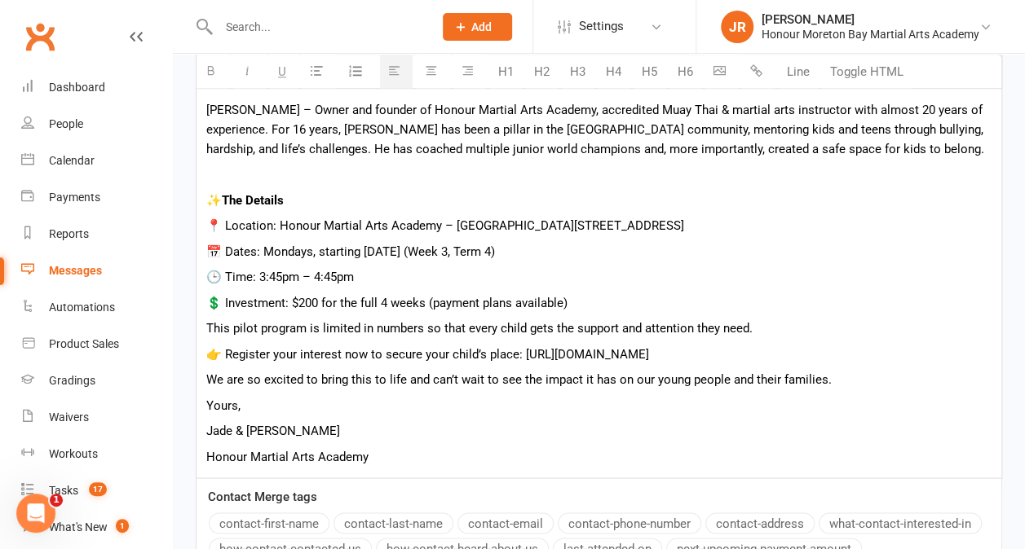
click at [524, 354] on p "👉 Register your interest now to secure your child’s place: [URL][DOMAIN_NAME]" at bounding box center [598, 355] width 785 height 20
click at [753, 70] on icon "button" at bounding box center [756, 70] width 12 height 12
click at [520, 357] on p "👉 Register your interest now to secure your child’s place: [URL][DOMAIN_NAME]" at bounding box center [598, 355] width 785 height 20
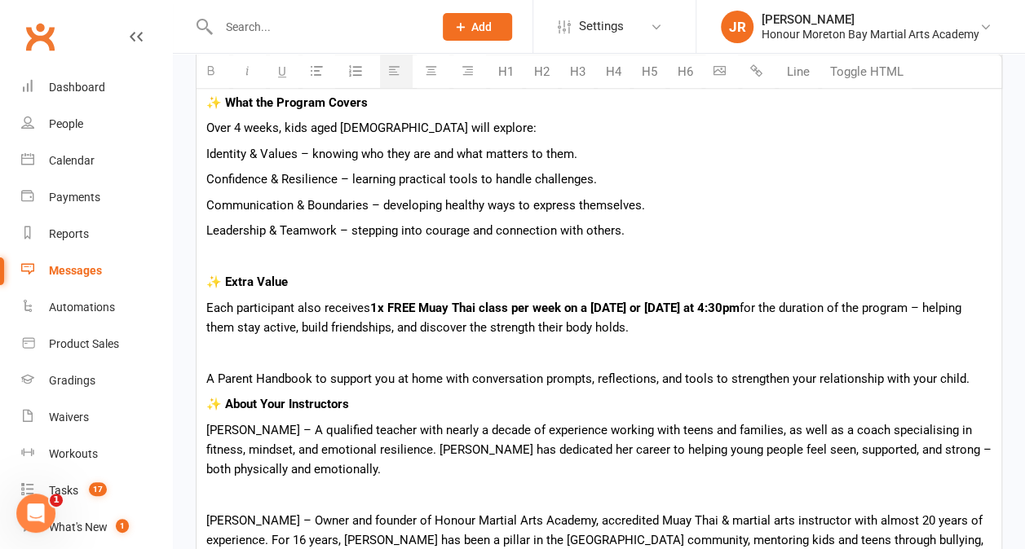
scroll to position [644, 0]
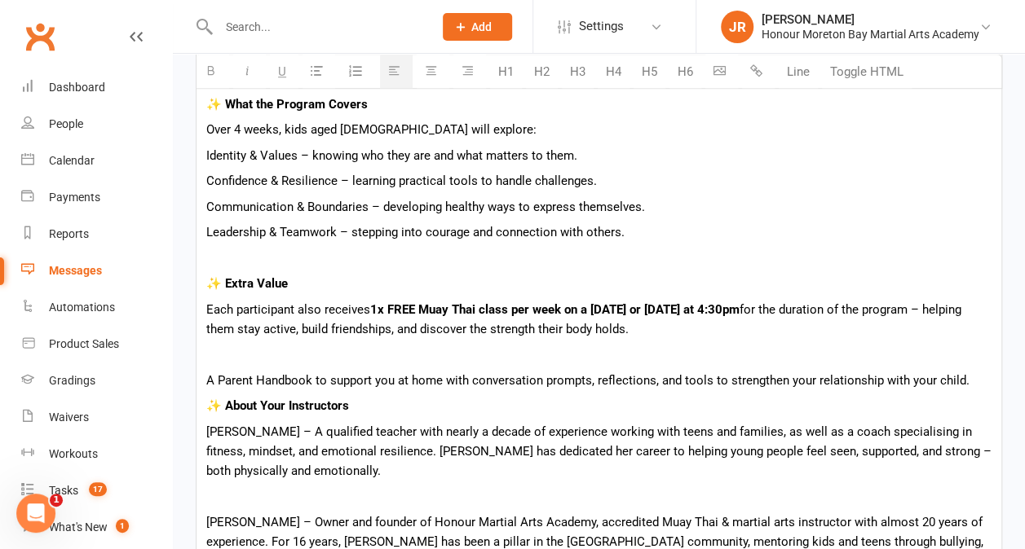
click at [235, 352] on p at bounding box center [598, 355] width 785 height 20
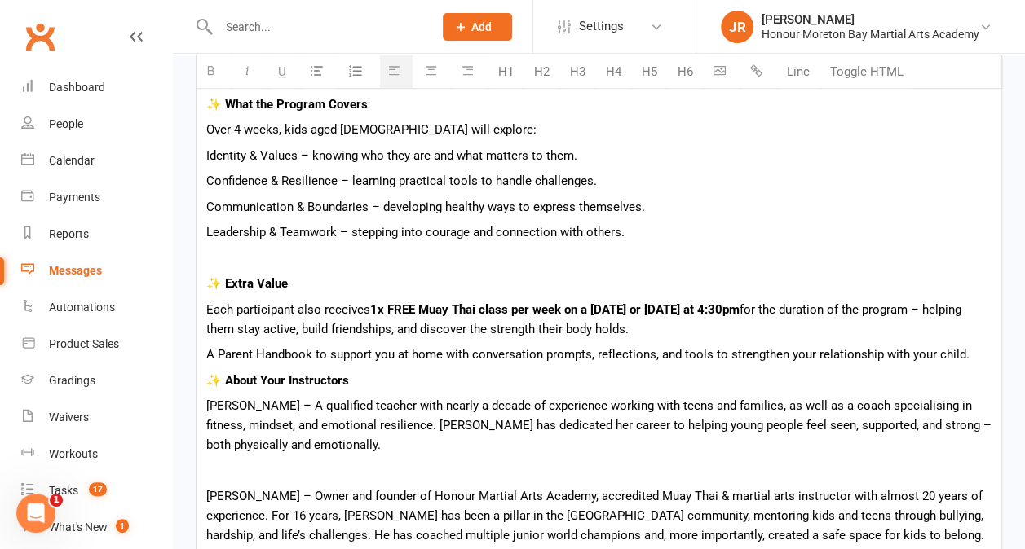
click at [972, 358] on p "A Parent Handbook to support you at home with conversation prompts, reflections…" at bounding box center [598, 355] width 785 height 20
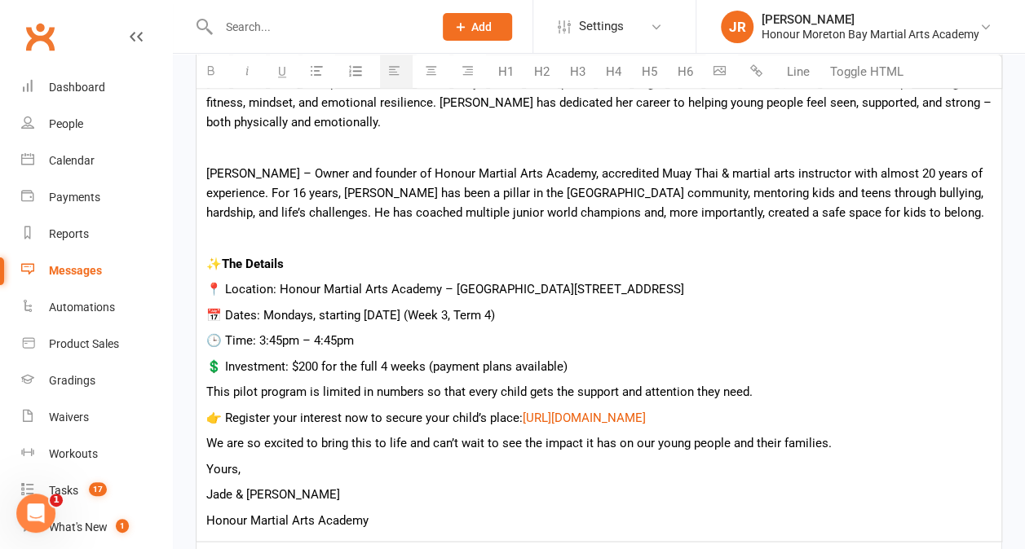
scroll to position [1021, 0]
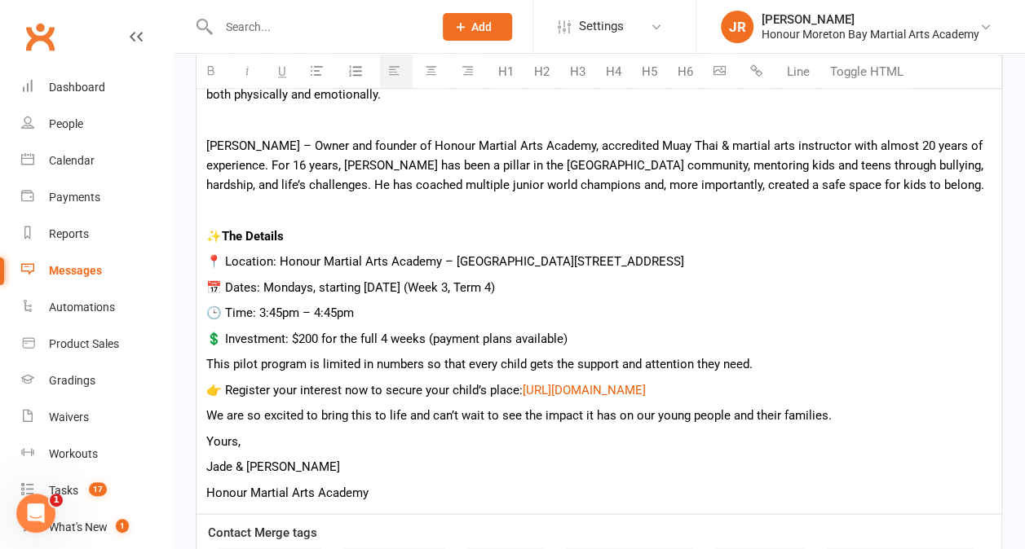
click at [646, 329] on p "💲 Investment: $200 for the full 4 weeks (payment plans available)" at bounding box center [598, 339] width 785 height 20
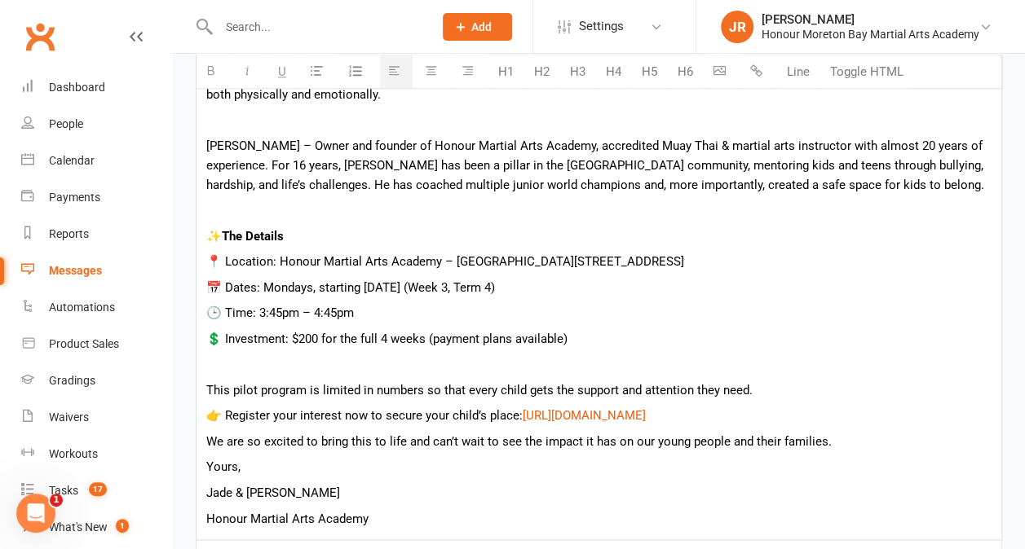
click at [772, 391] on p "This pilot program is limited in numbers so that every child gets the support a…" at bounding box center [598, 391] width 785 height 20
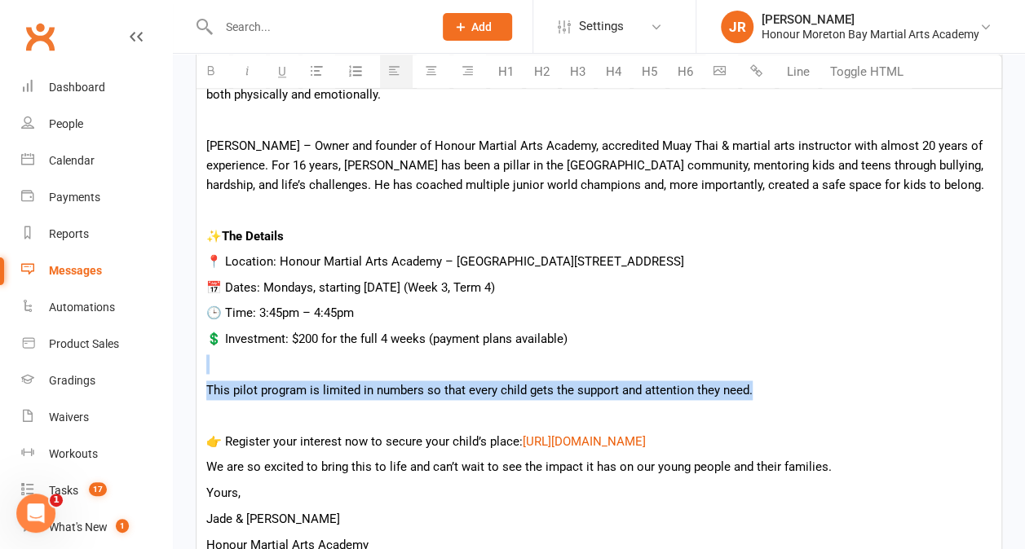
drag, startPoint x: 771, startPoint y: 395, endPoint x: 258, endPoint y: 371, distance: 513.4
click at [258, 371] on div "Hi {contact-first-name} , We’re excited to share something brand new coming to …" at bounding box center [598, 47] width 805 height 1035
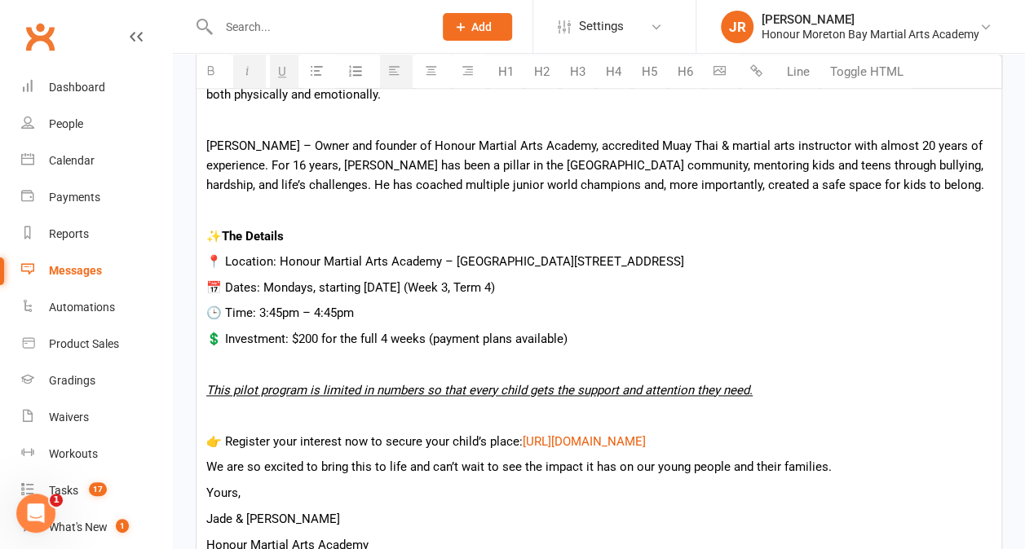
click at [830, 411] on p at bounding box center [598, 416] width 785 height 20
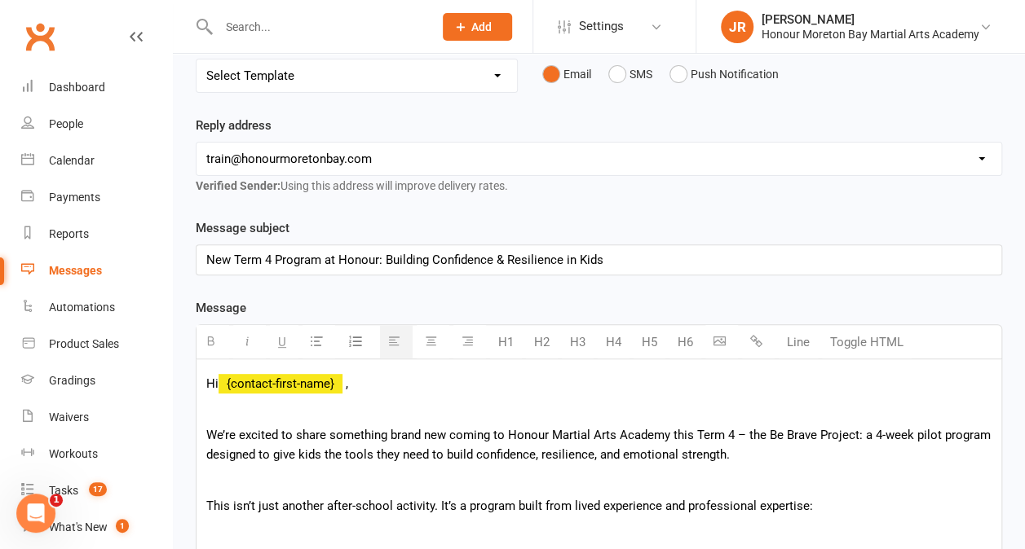
scroll to position [191, 0]
click at [620, 261] on p "New Term 4 Program at Honour: Building Confidence & Resilience in Kids" at bounding box center [598, 260] width 785 height 20
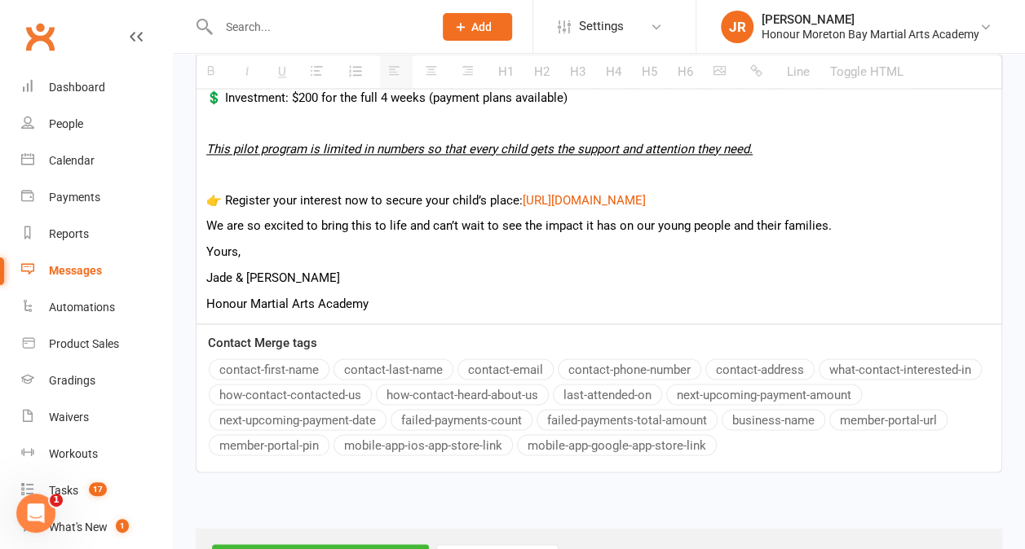
scroll to position [1326, 0]
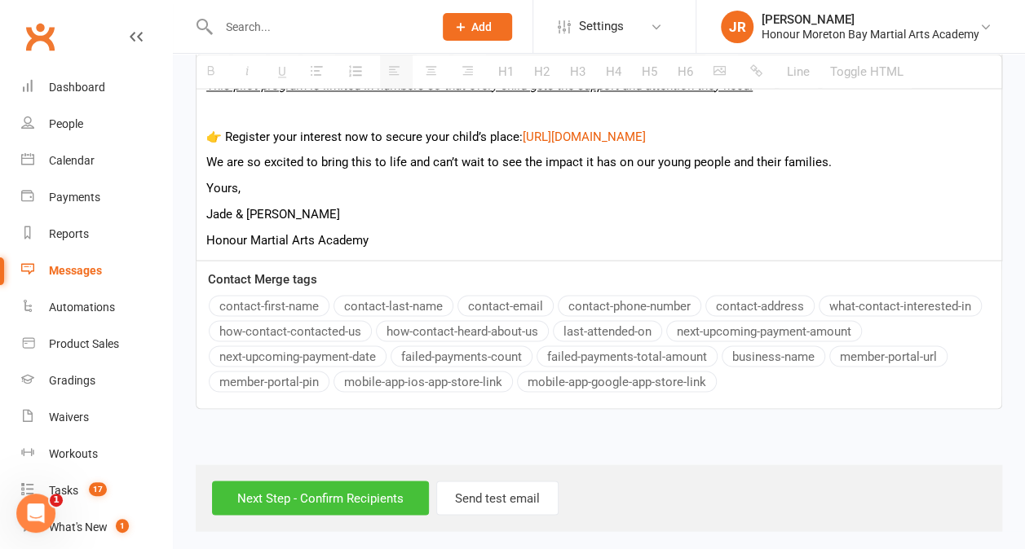
click at [320, 498] on input "Next Step - Confirm Recipients" at bounding box center [320, 498] width 217 height 34
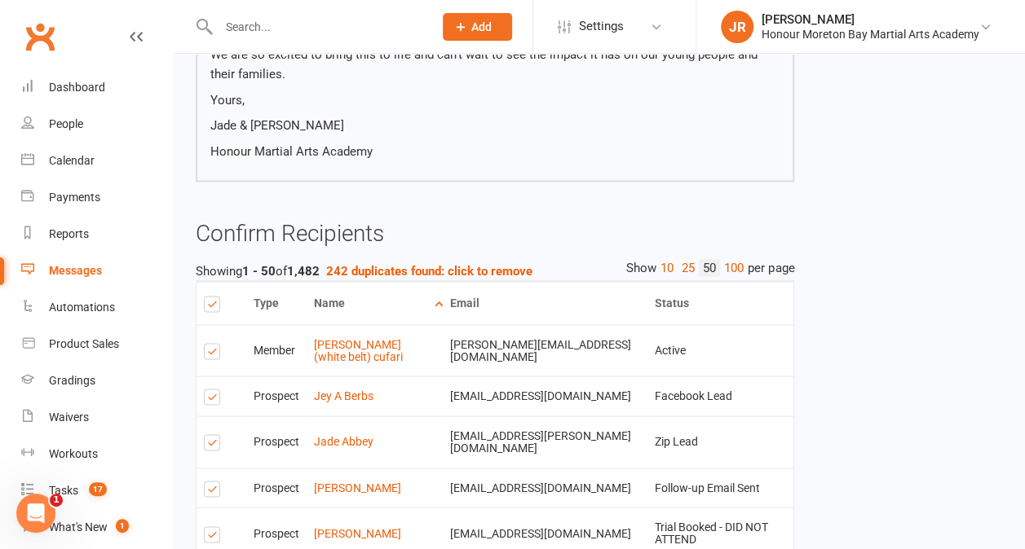
scroll to position [1335, 0]
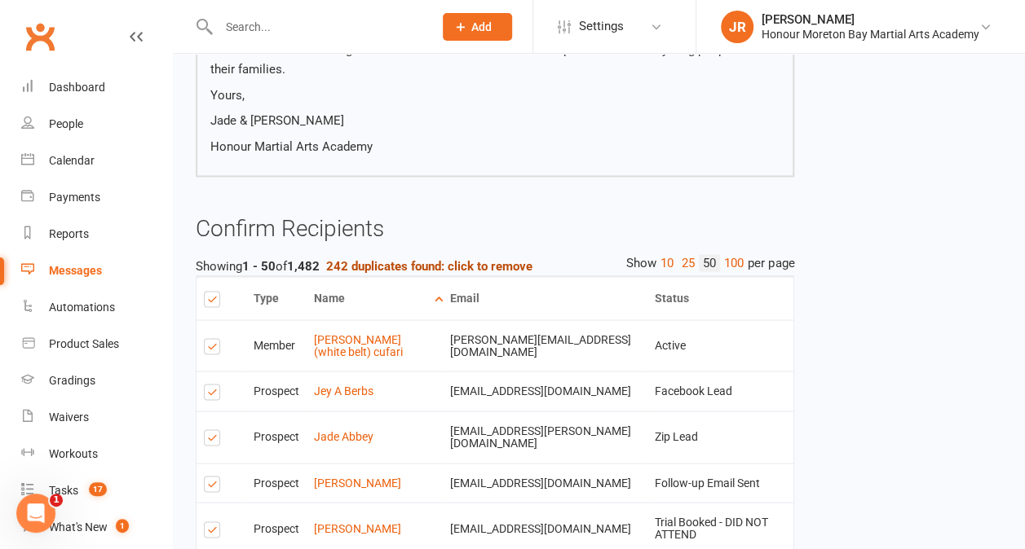
click at [444, 258] on strong "242 duplicates found: click to remove" at bounding box center [429, 265] width 206 height 15
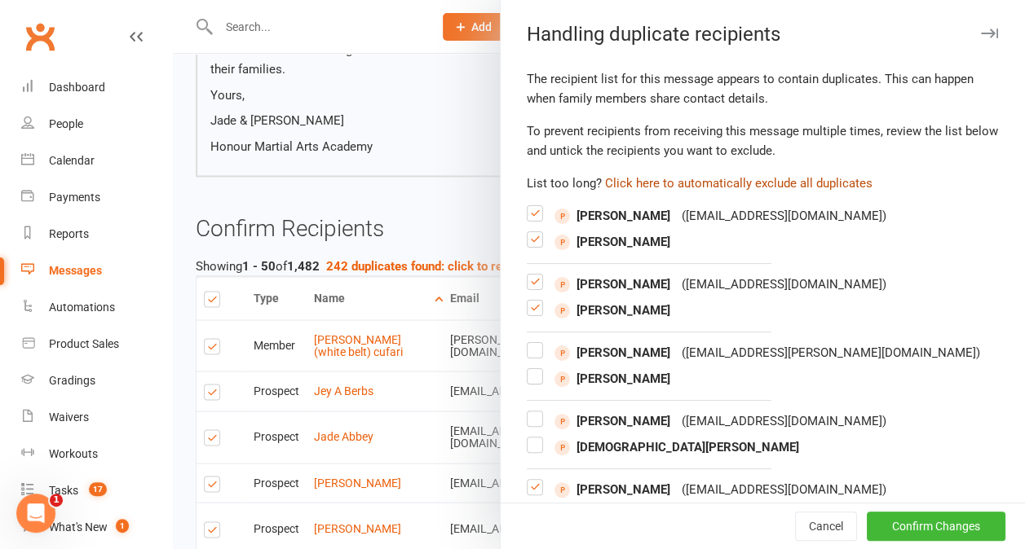
click at [787, 185] on button "Click here to automatically exclude all duplicates" at bounding box center [738, 184] width 267 height 20
click at [894, 523] on button "Confirm Changes" at bounding box center [936, 526] width 139 height 29
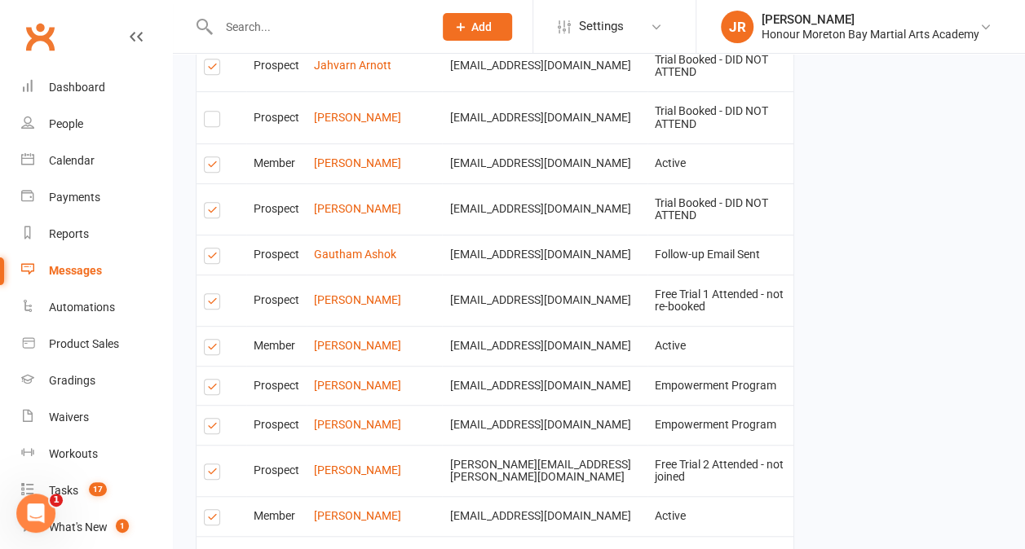
scroll to position [3543, 0]
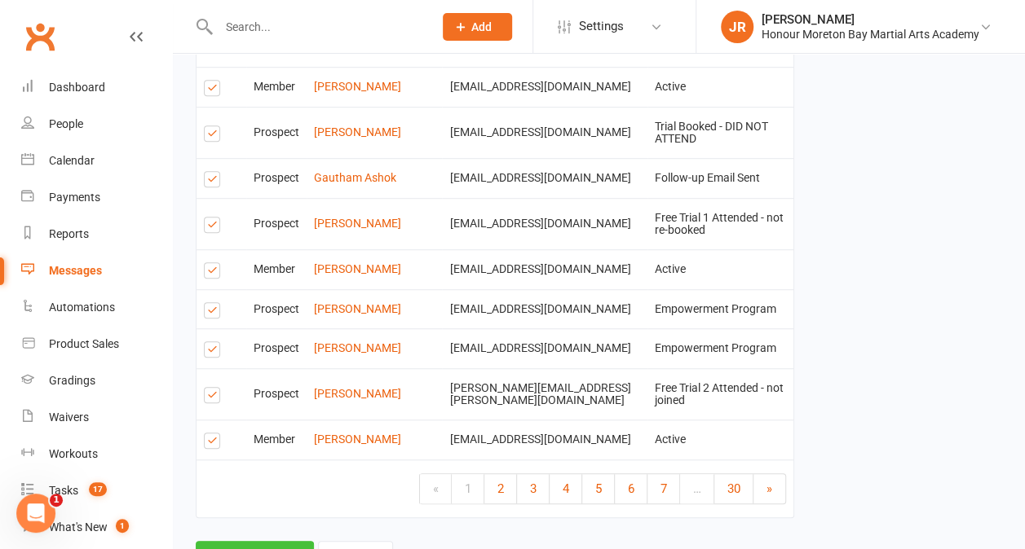
click at [271, 541] on button "Send Emails" at bounding box center [255, 558] width 118 height 34
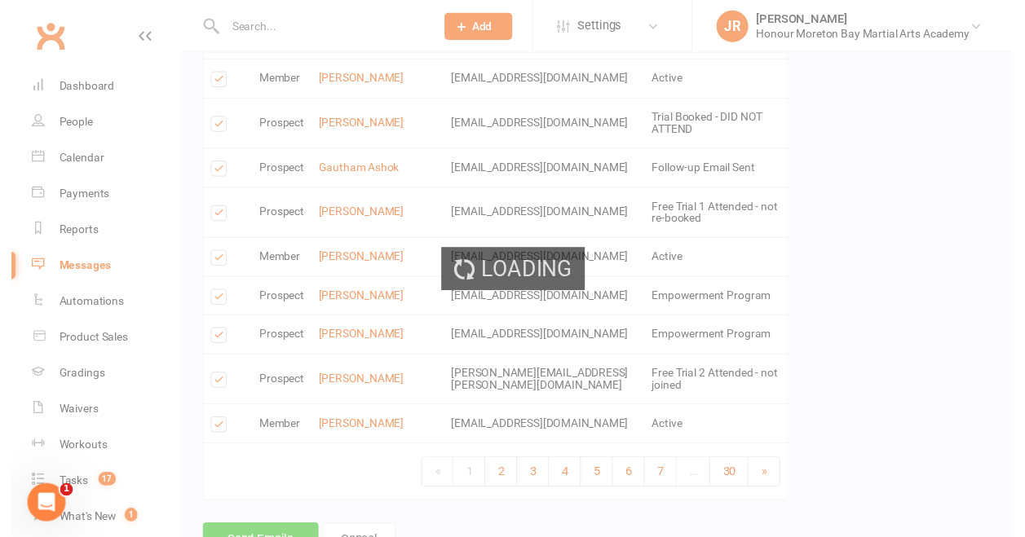
scroll to position [3536, 0]
